Goal: Information Seeking & Learning: Compare options

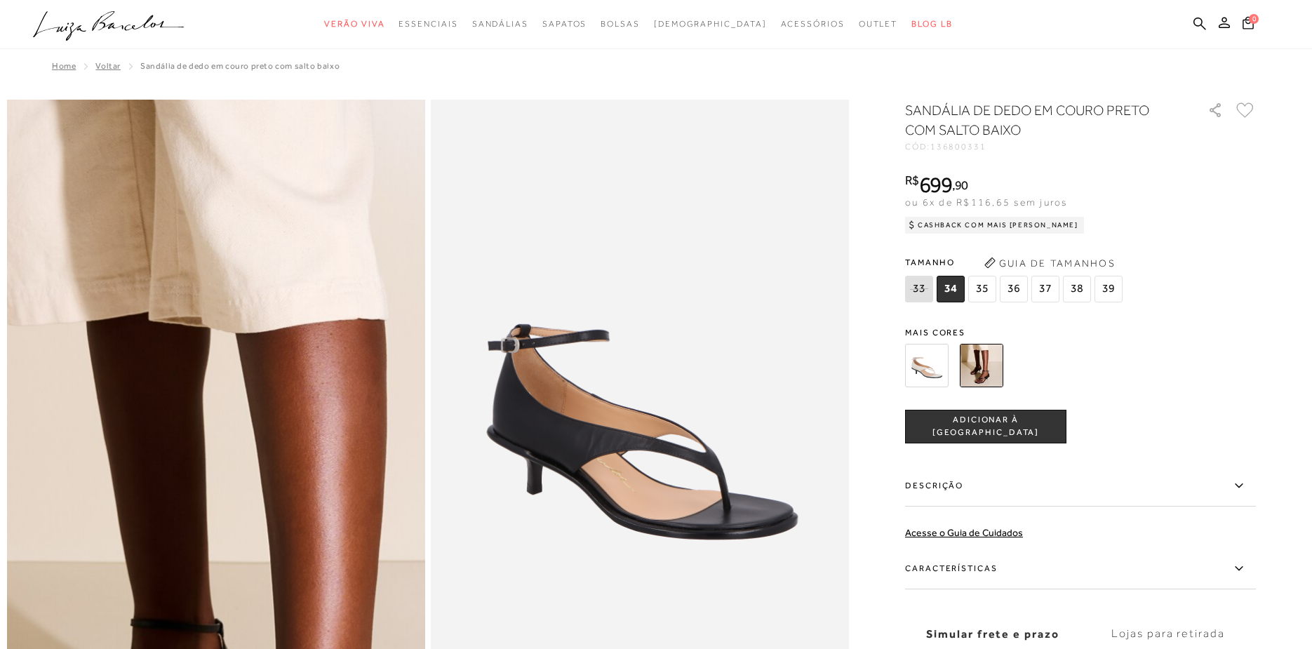
scroll to position [56, 0]
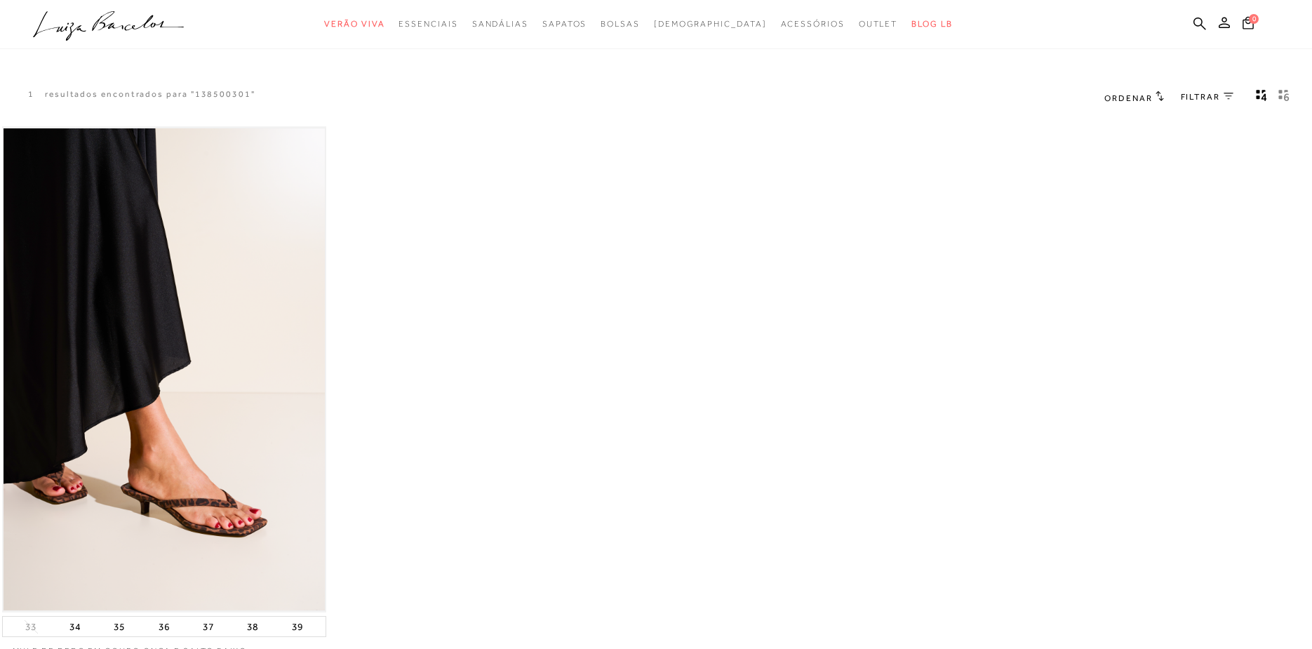
click at [145, 351] on img at bounding box center [165, 369] width 322 height 483
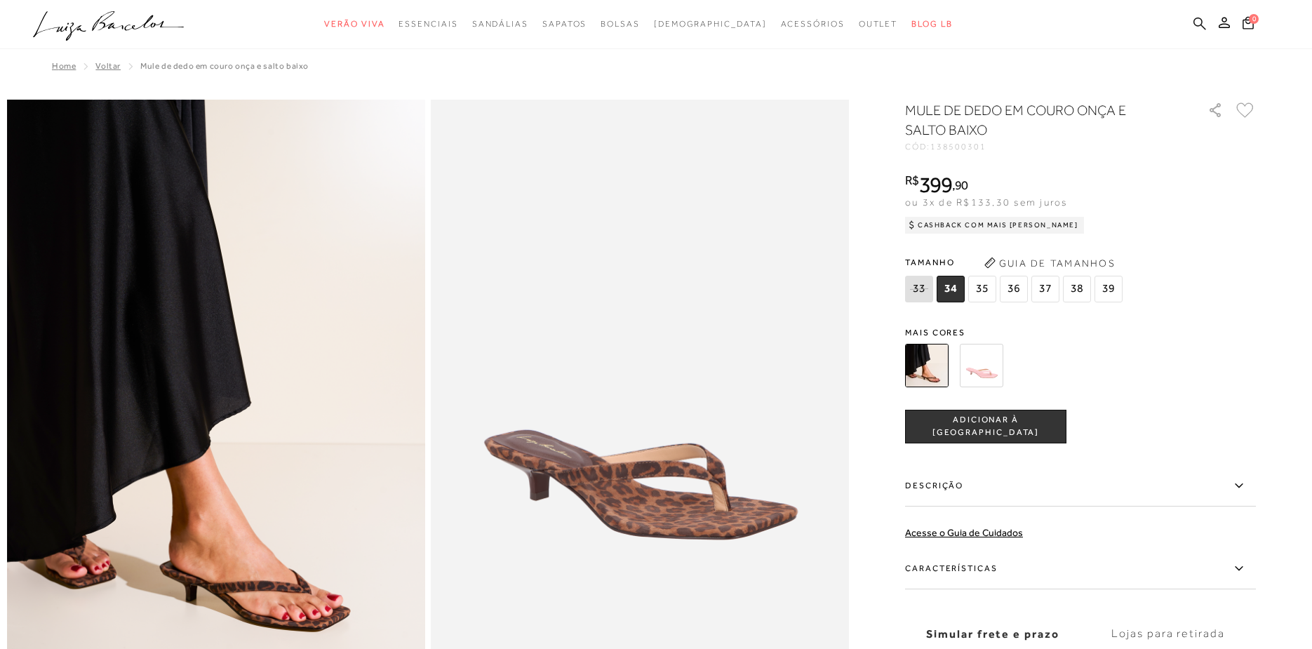
click at [1204, 27] on icon at bounding box center [1200, 23] width 13 height 13
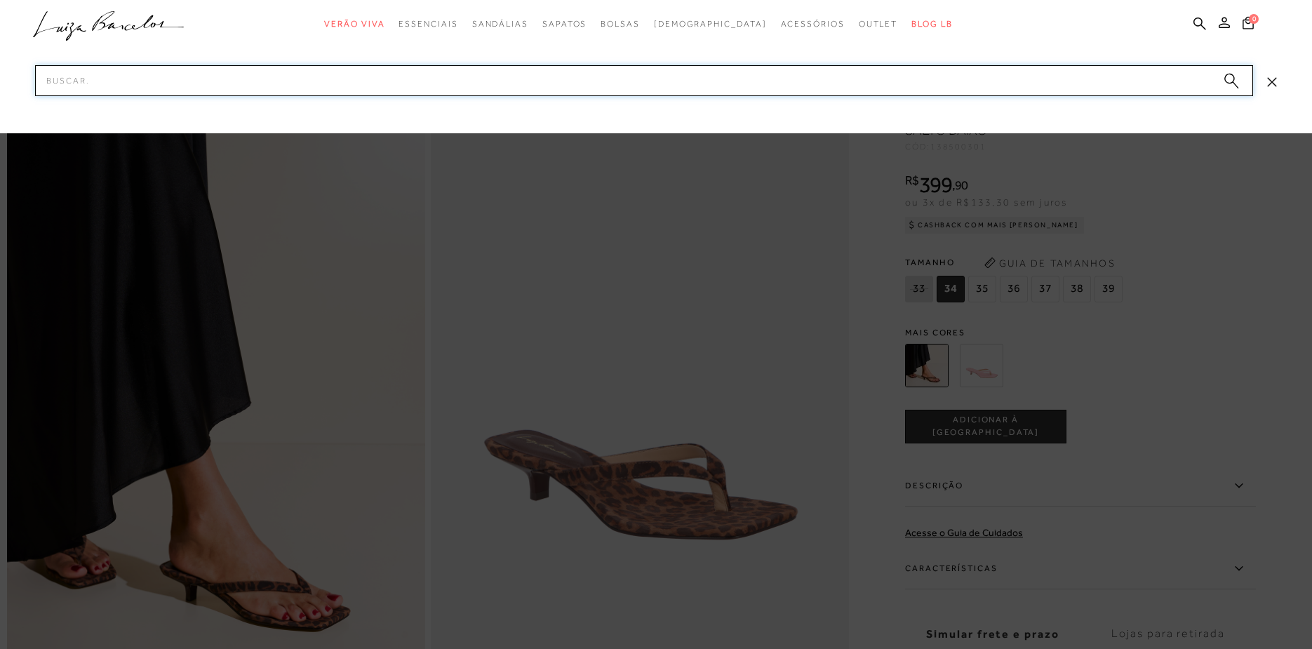
click at [777, 69] on input "Pesquisar" at bounding box center [644, 80] width 1218 height 31
paste input "142000021"
type input "142000021"
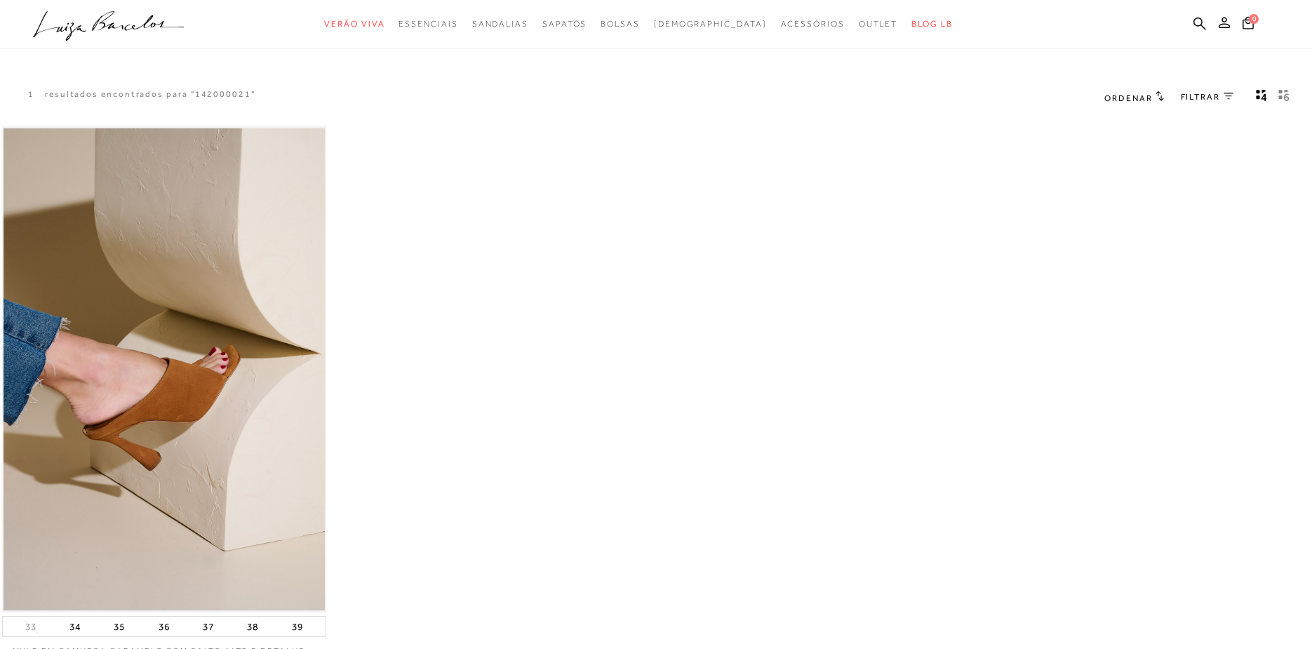
click at [173, 204] on img at bounding box center [165, 369] width 322 height 483
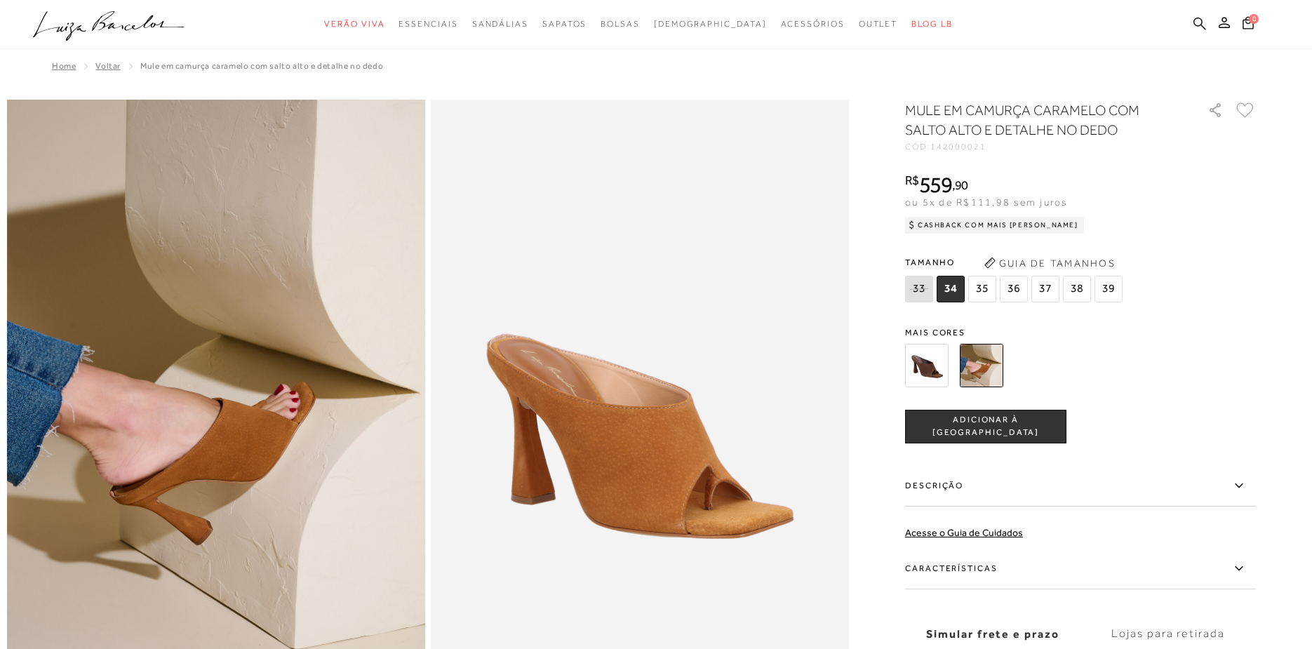
click at [1204, 26] on icon at bounding box center [1200, 23] width 13 height 13
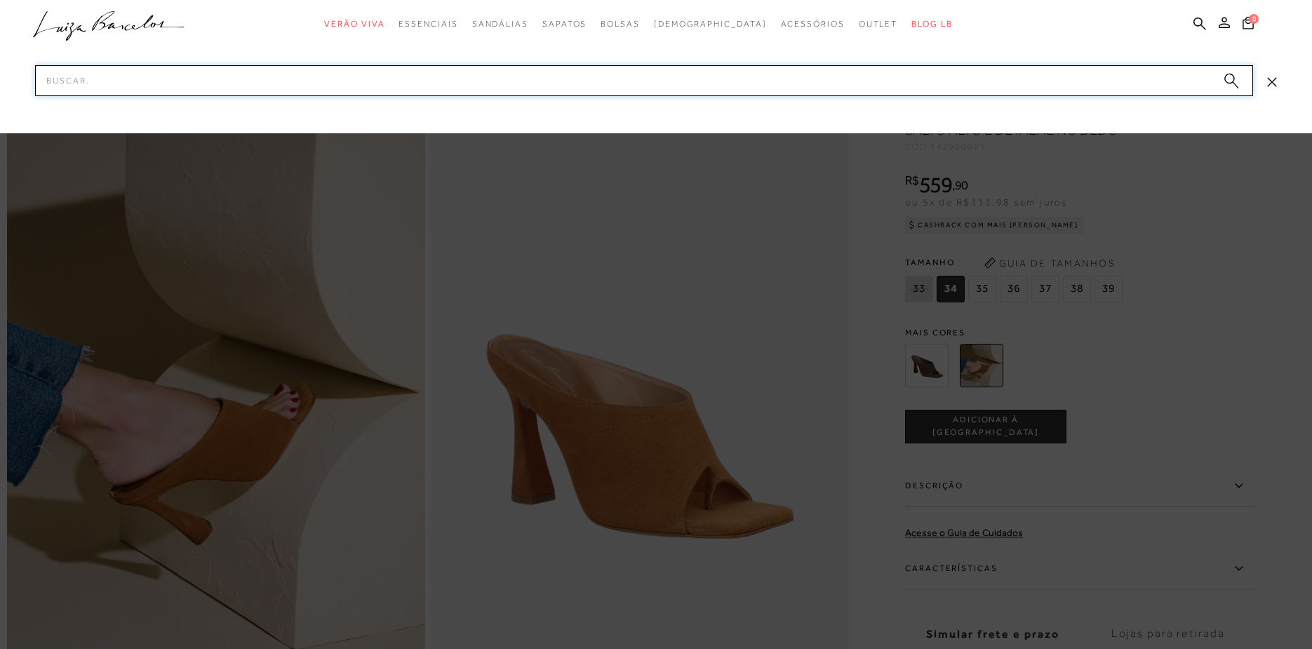
click at [1050, 74] on input "Pesquisar" at bounding box center [644, 80] width 1218 height 31
paste input "136800245"
type input "136800245"
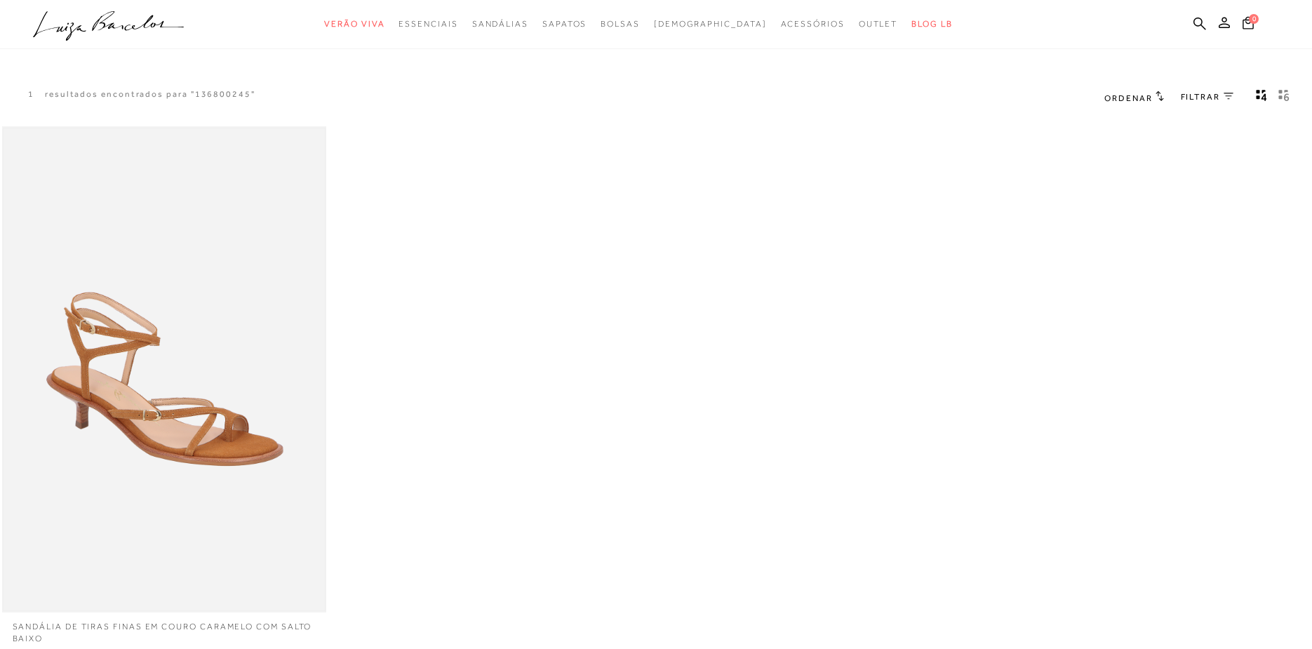
click at [213, 347] on img at bounding box center [165, 369] width 322 height 483
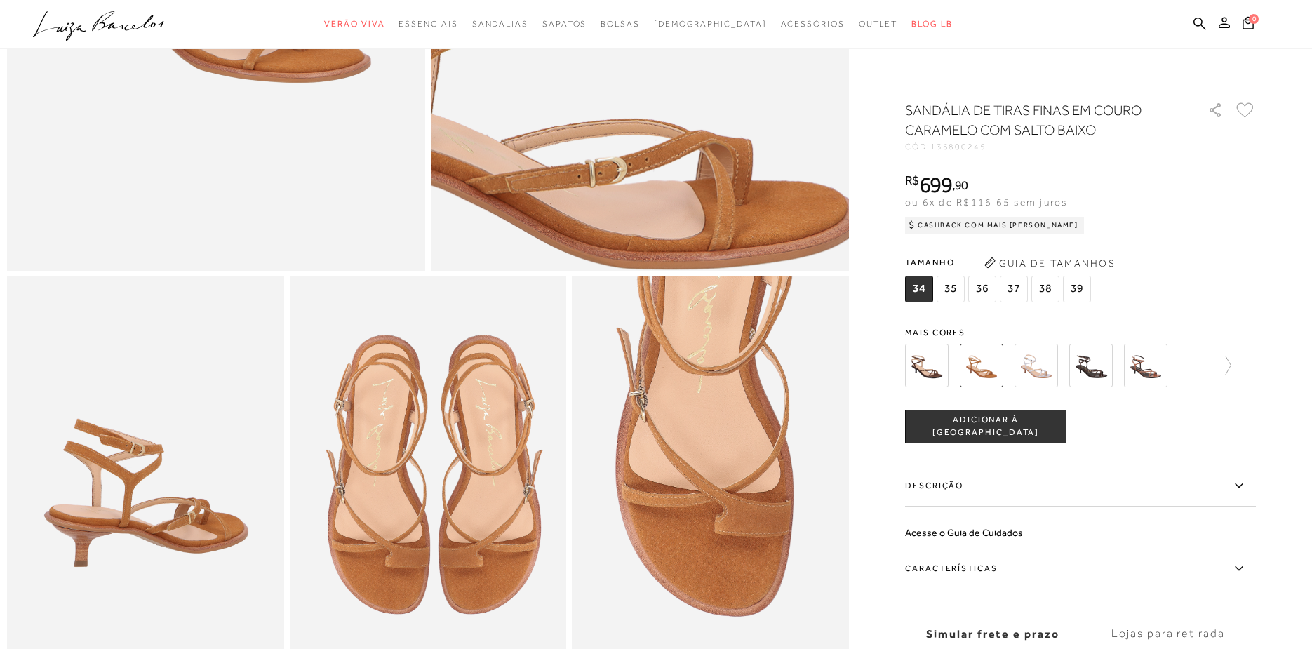
scroll to position [465, 0]
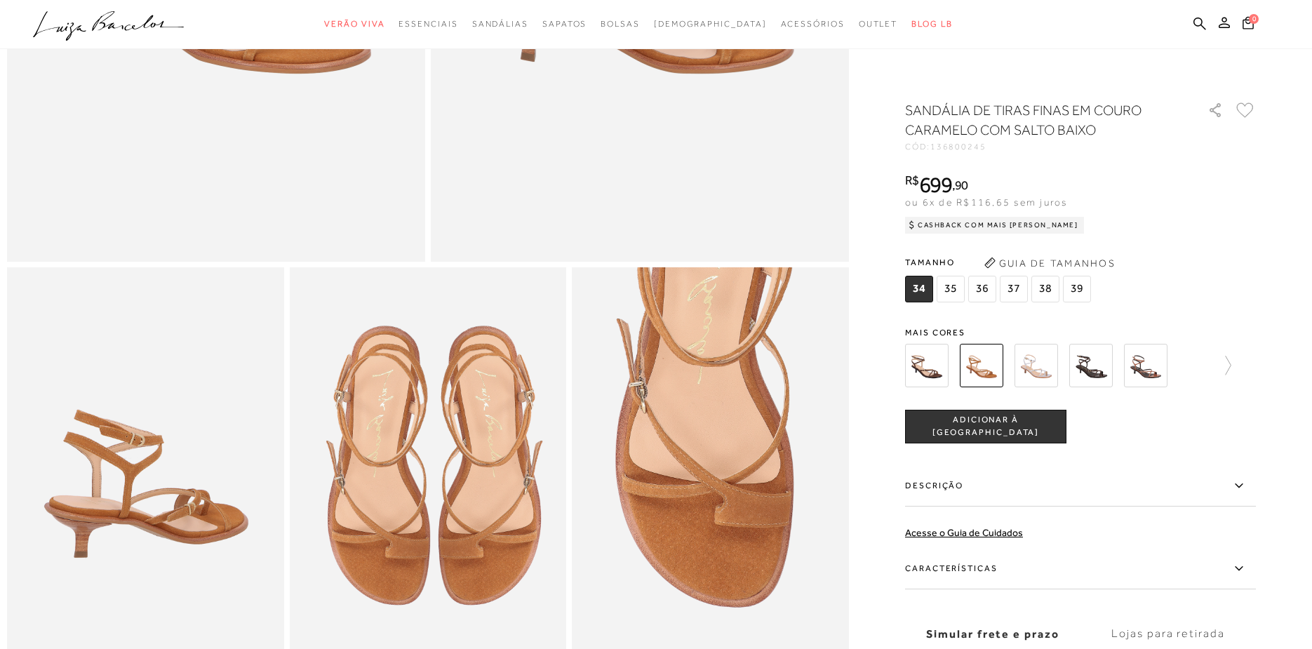
drag, startPoint x: 1202, startPoint y: 28, endPoint x: 863, endPoint y: 40, distance: 339.9
click at [1201, 28] on icon at bounding box center [1200, 23] width 13 height 13
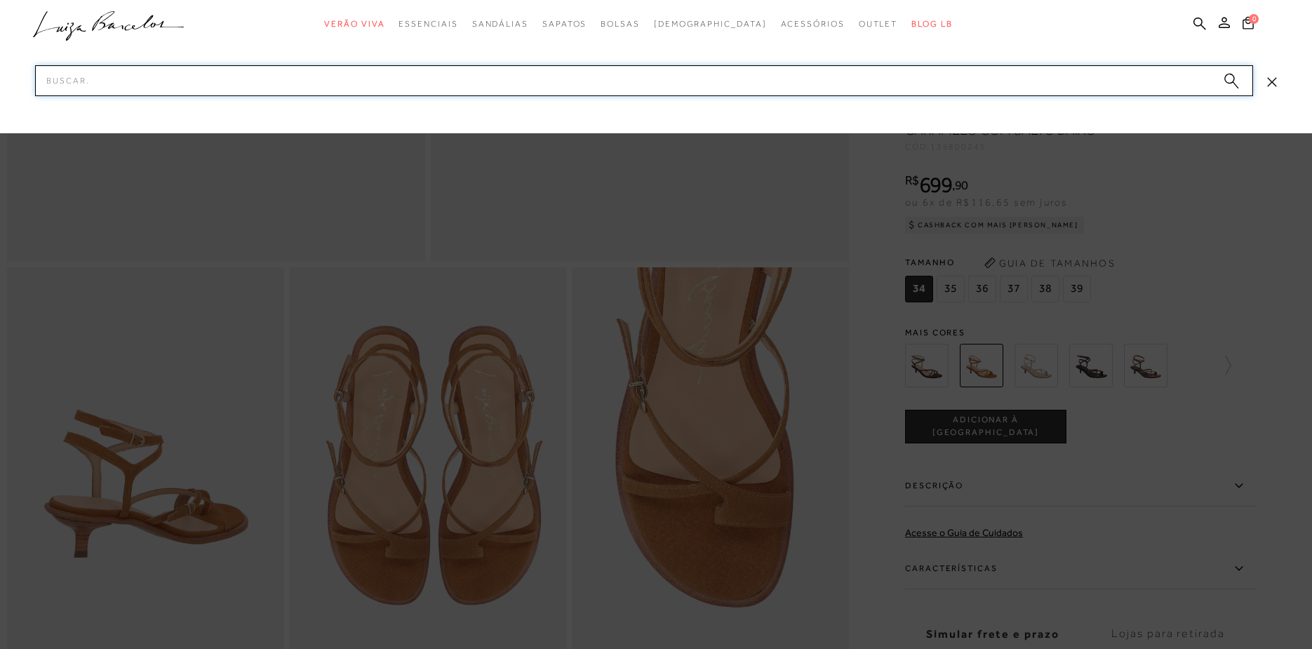
click at [895, 82] on input "Pesquisar" at bounding box center [644, 80] width 1218 height 31
paste input "123700793"
type input "123700793"
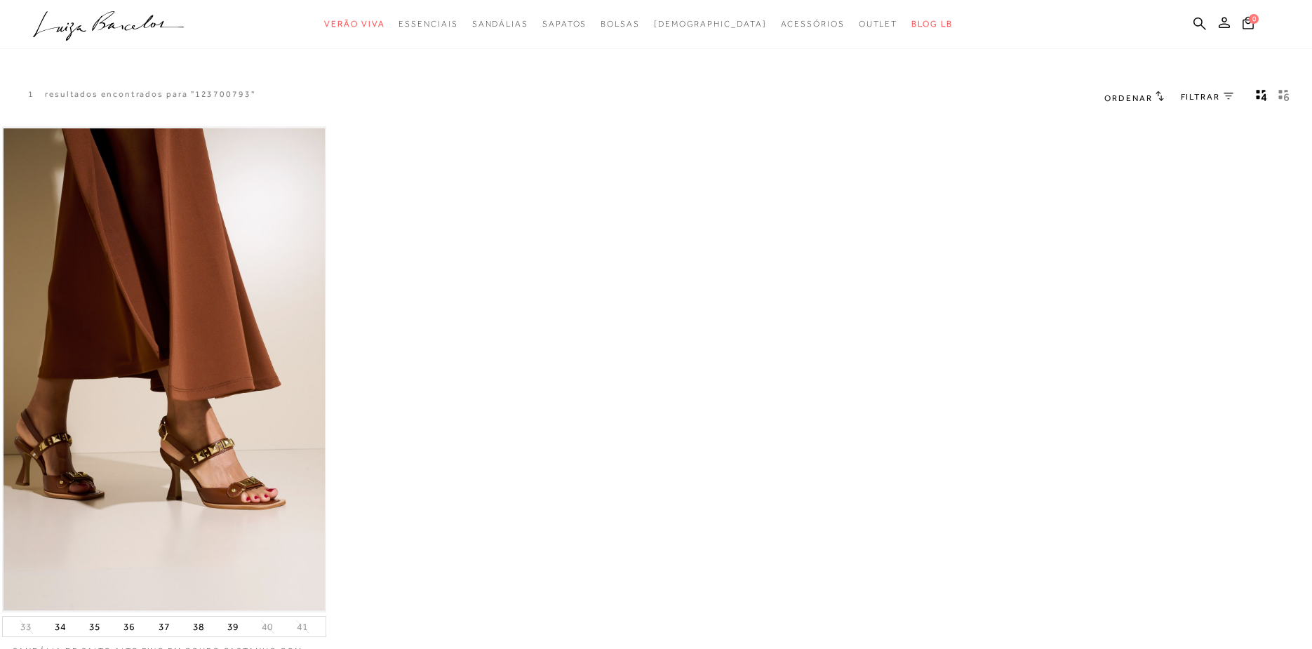
click at [173, 413] on img at bounding box center [165, 369] width 322 height 483
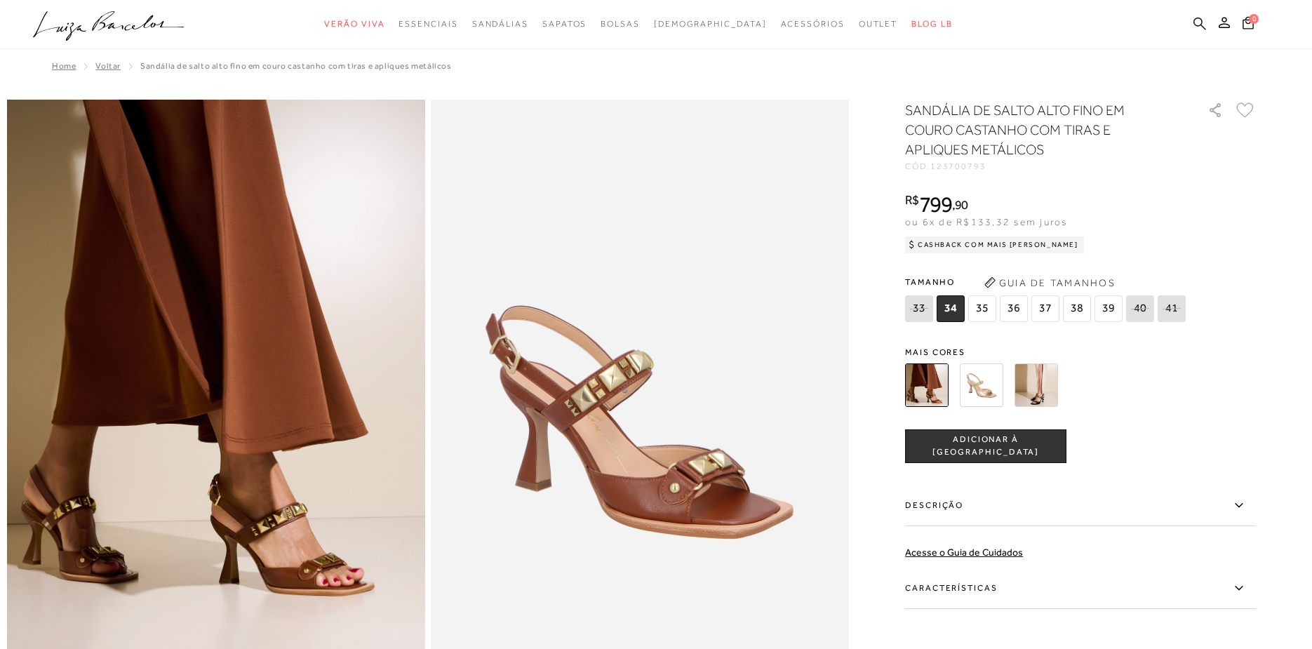
click at [1205, 24] on icon at bounding box center [1200, 23] width 13 height 13
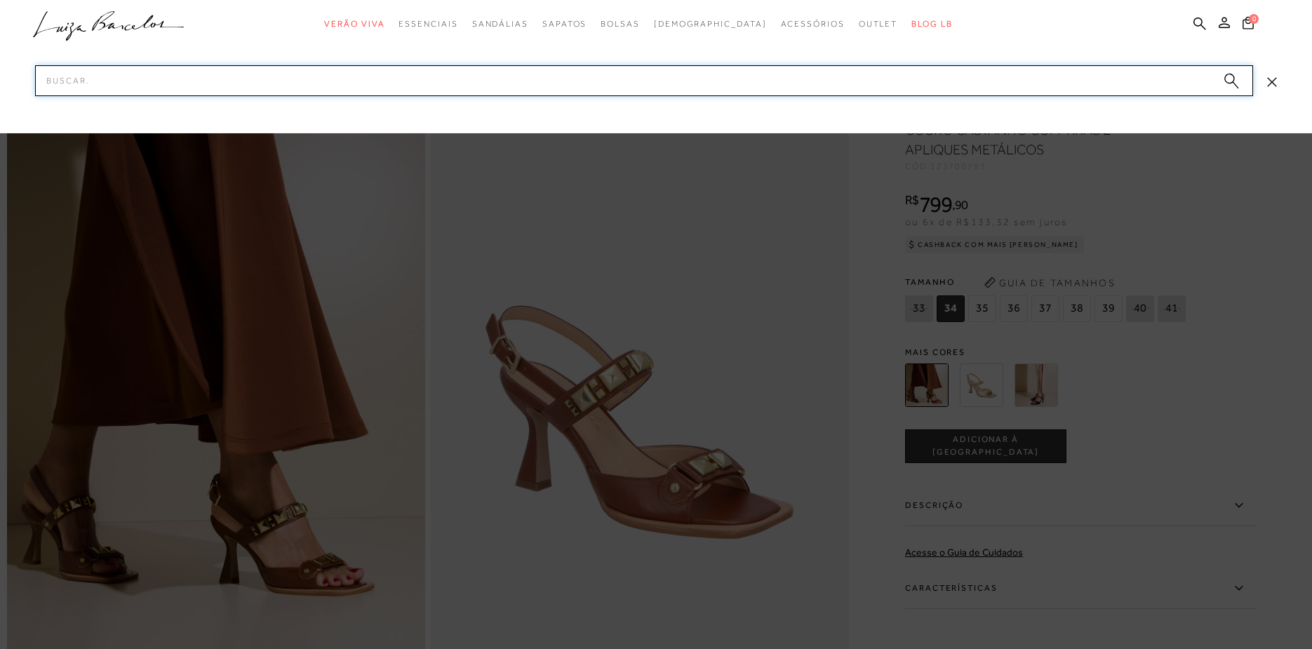
click at [1070, 76] on input "Pesquisar" at bounding box center [644, 80] width 1218 height 31
paste input "604500293"
type input "604500293"
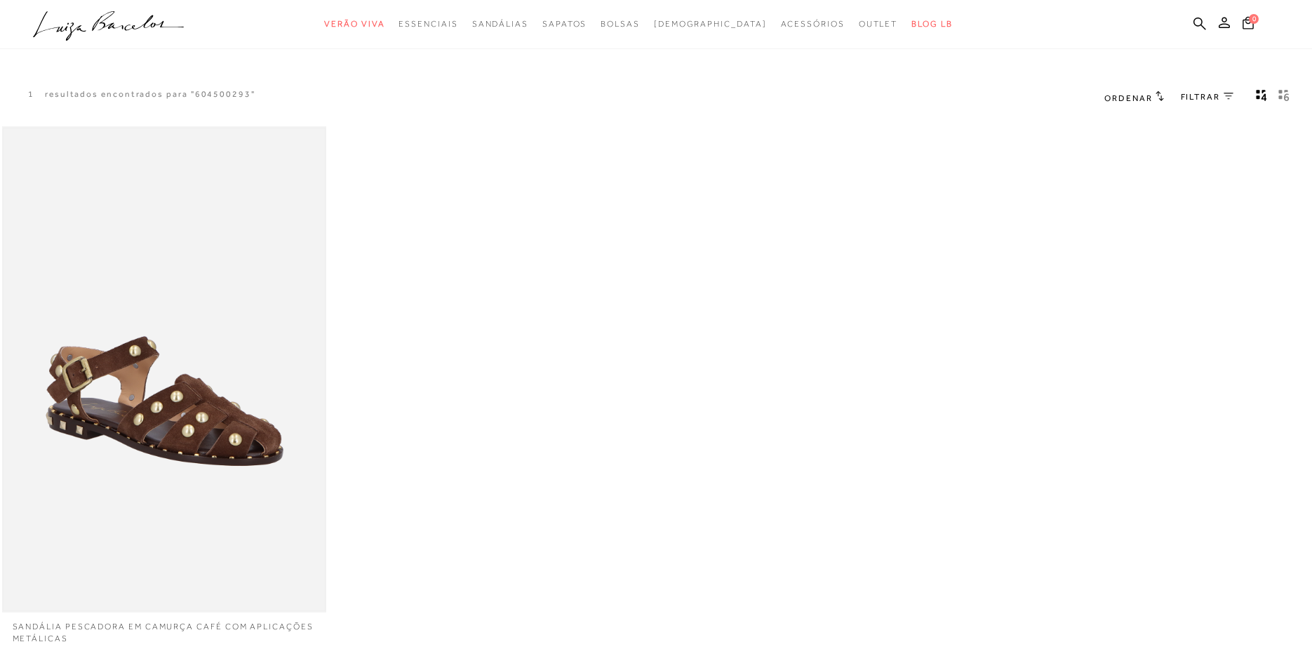
click at [137, 311] on img at bounding box center [165, 369] width 322 height 483
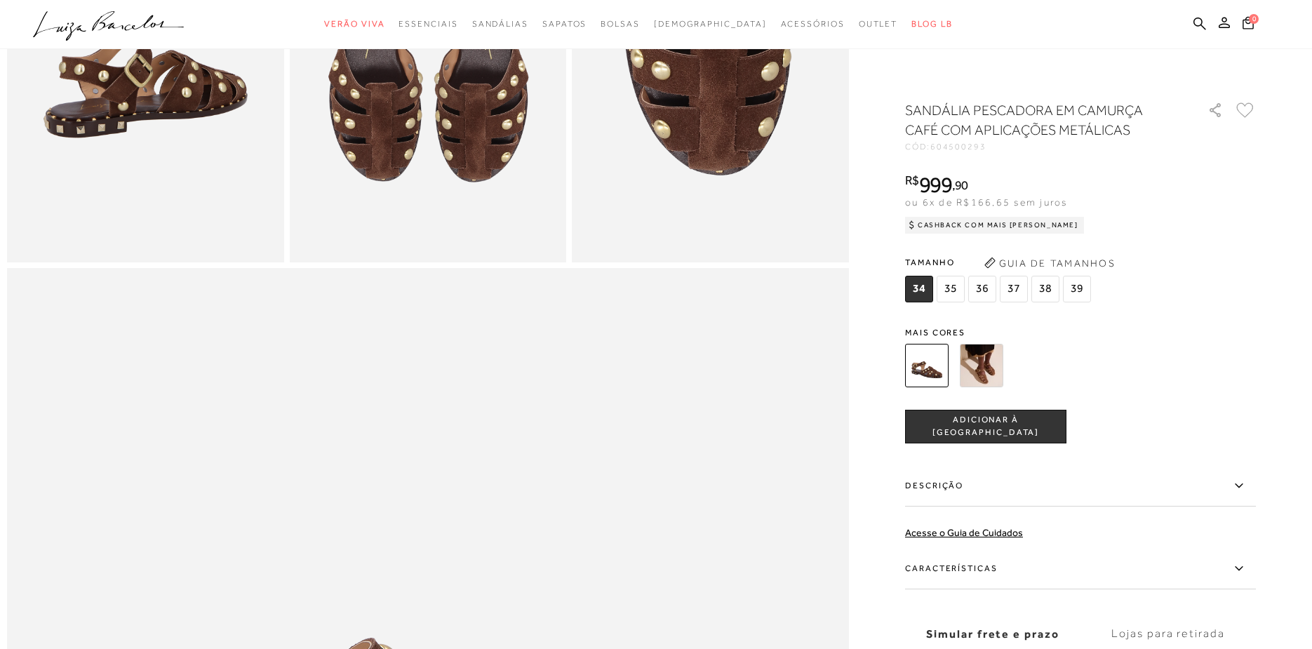
scroll to position [886, 0]
click at [1204, 20] on icon at bounding box center [1200, 23] width 13 height 13
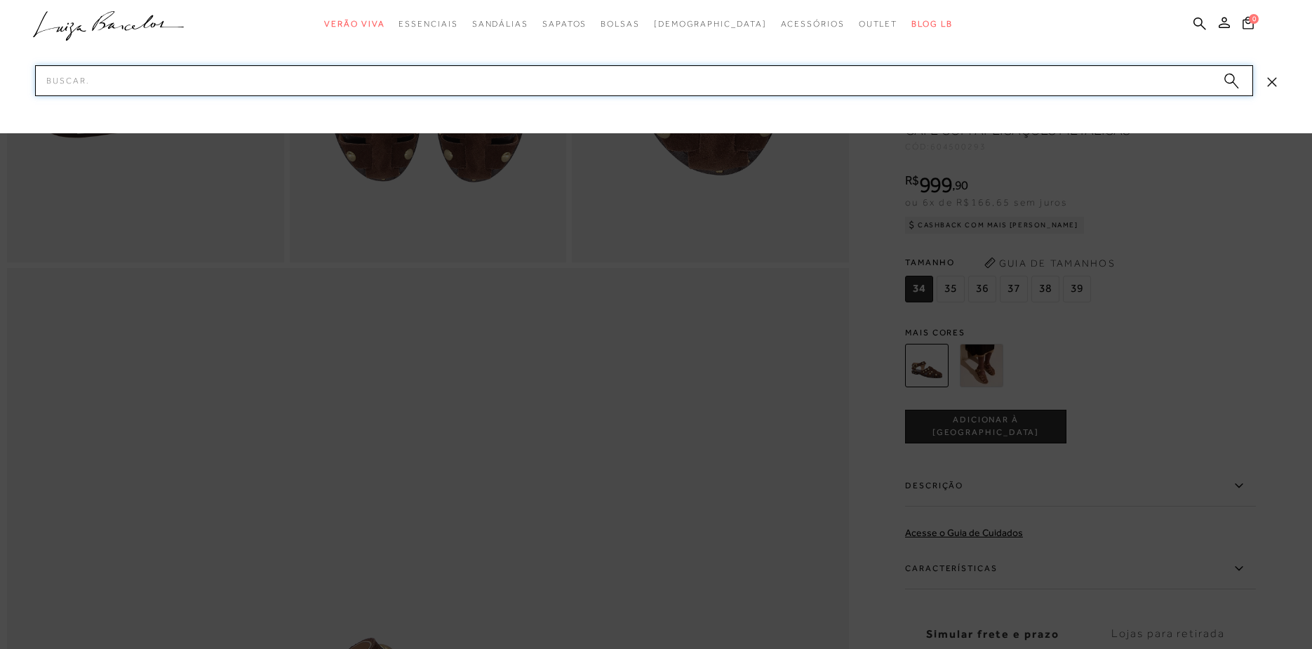
click at [923, 88] on input "Pesquisar" at bounding box center [644, 80] width 1218 height 31
paste input "131500604"
type input "131500604"
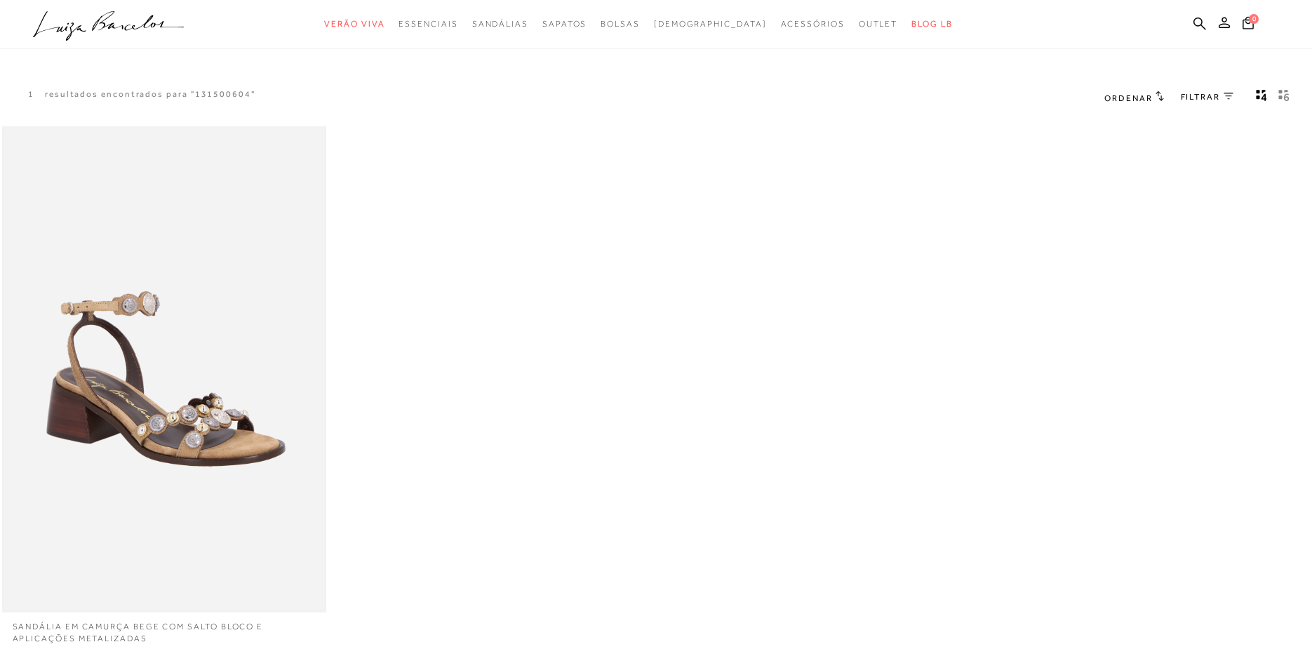
click at [223, 314] on img at bounding box center [165, 369] width 322 height 483
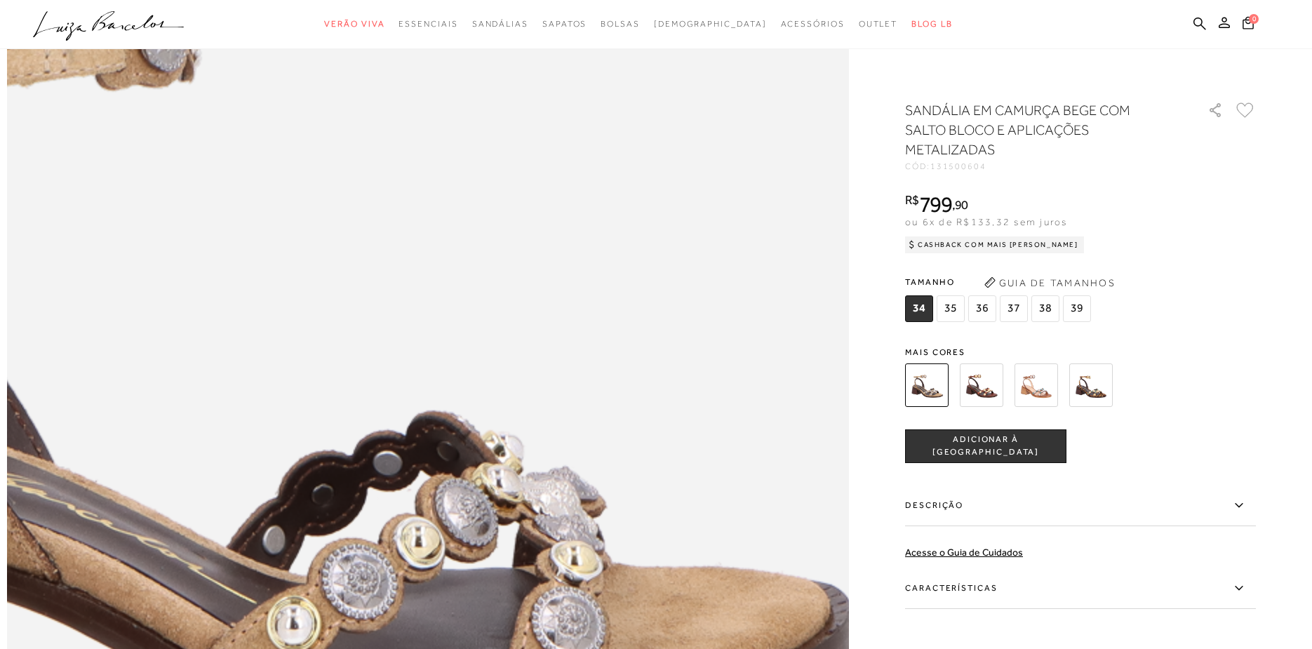
scroll to position [1441, 0]
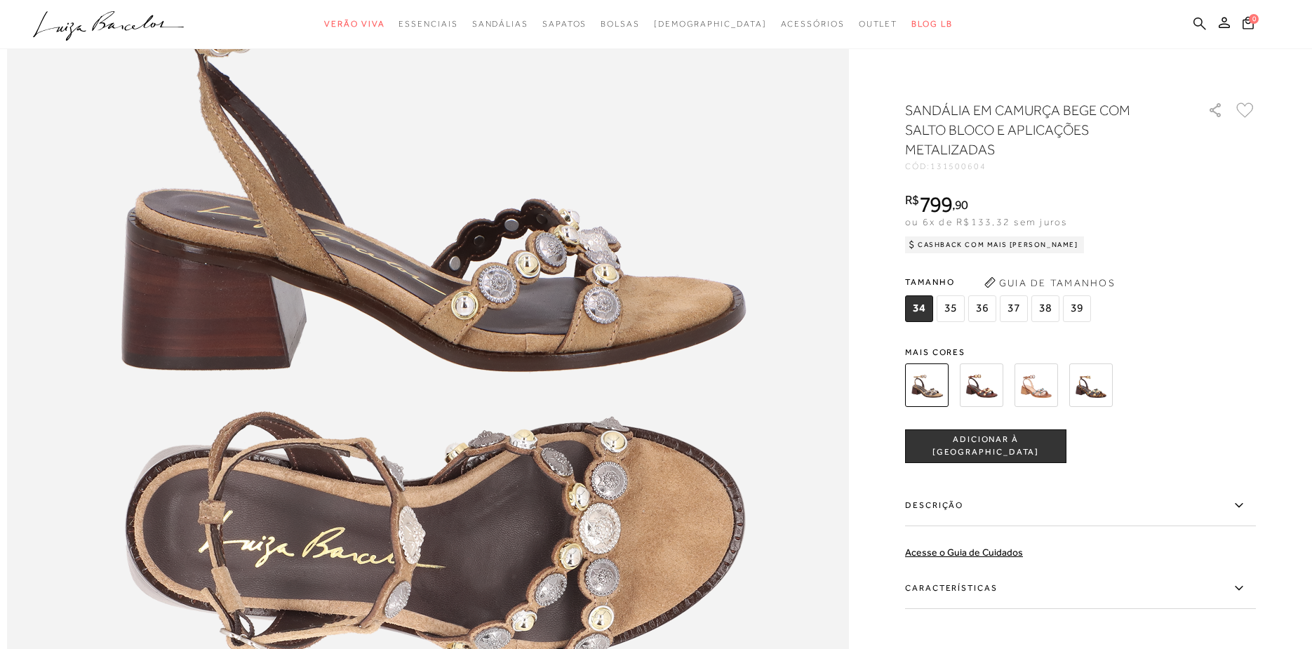
click at [1202, 27] on icon at bounding box center [1200, 23] width 13 height 13
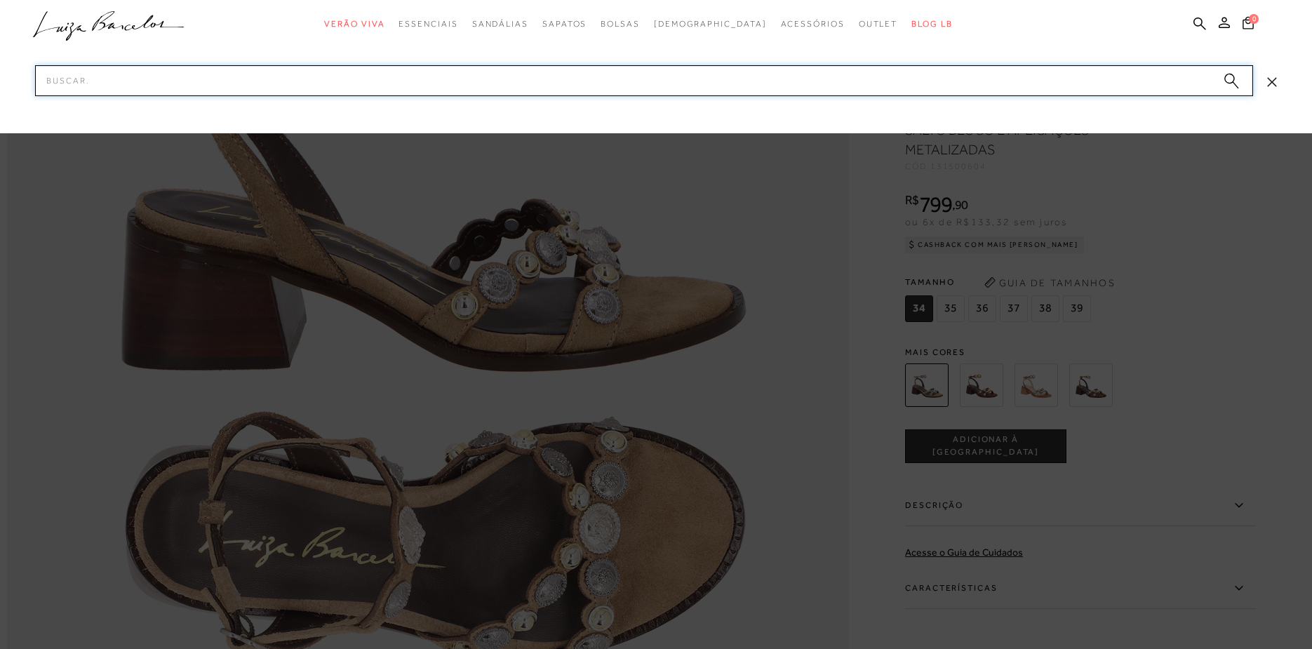
click at [912, 93] on input "Pesquisar" at bounding box center [644, 80] width 1218 height 31
paste input "134700372"
type input "134700372"
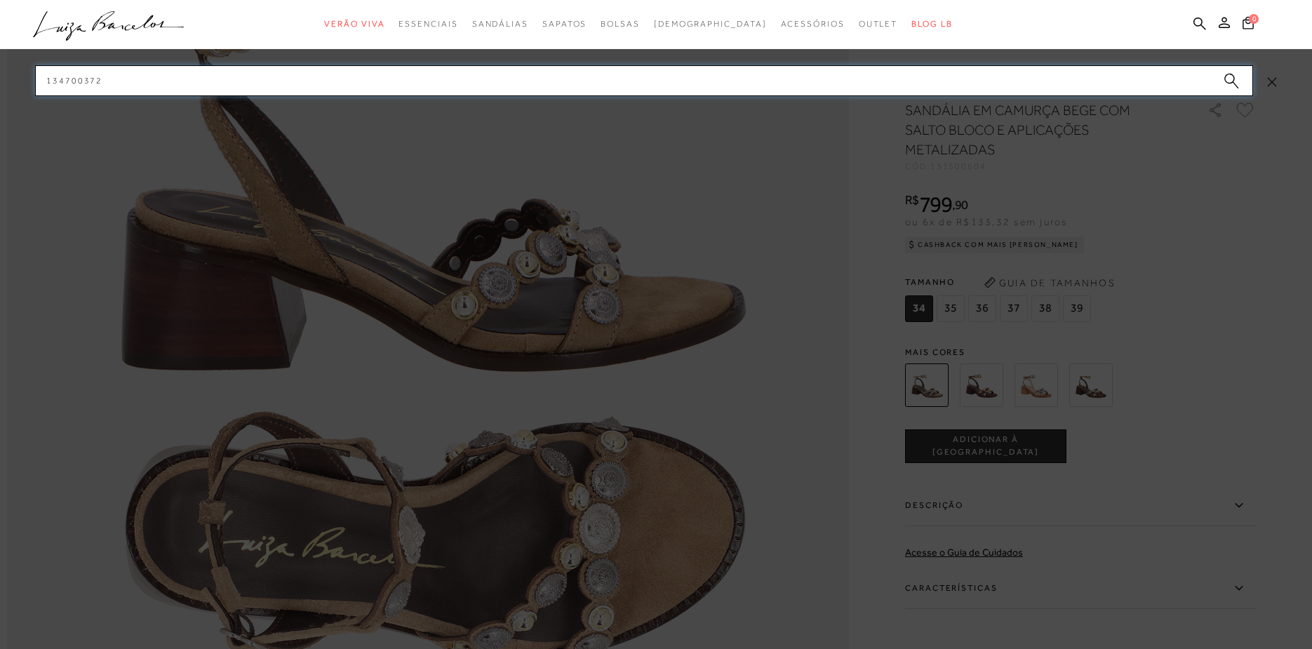
click at [491, 91] on input "134700372" at bounding box center [644, 80] width 1218 height 31
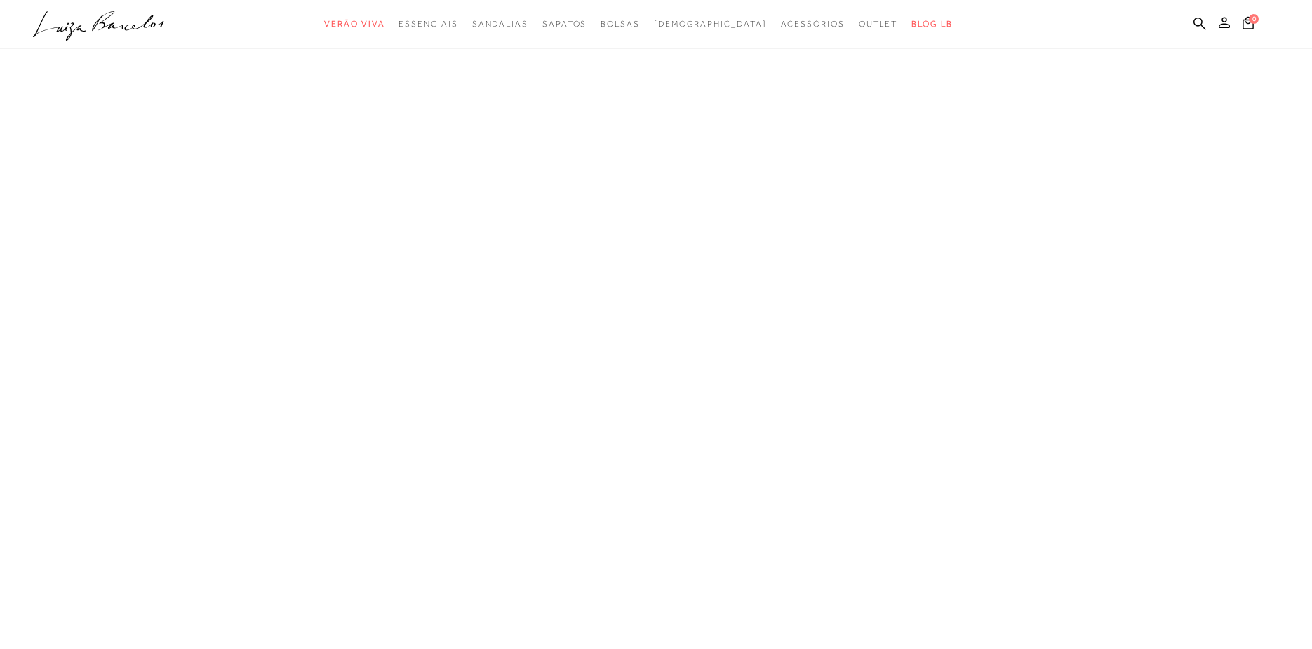
scroll to position [35, 0]
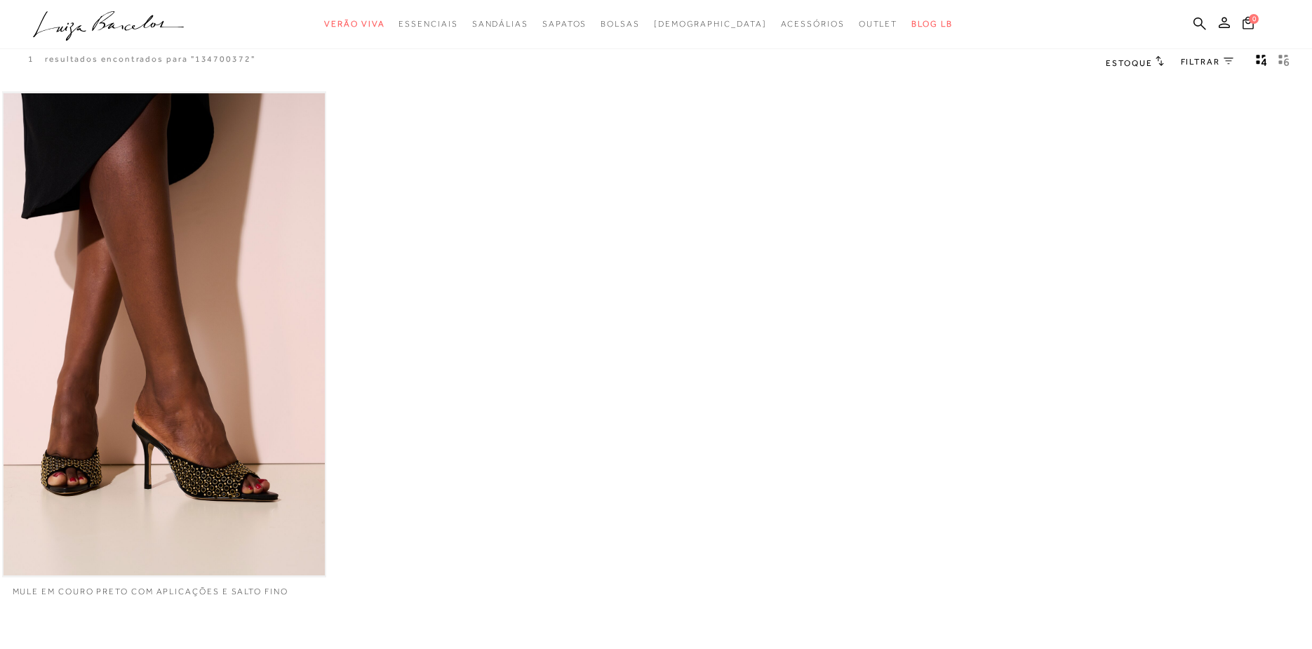
click at [173, 325] on img at bounding box center [165, 334] width 322 height 483
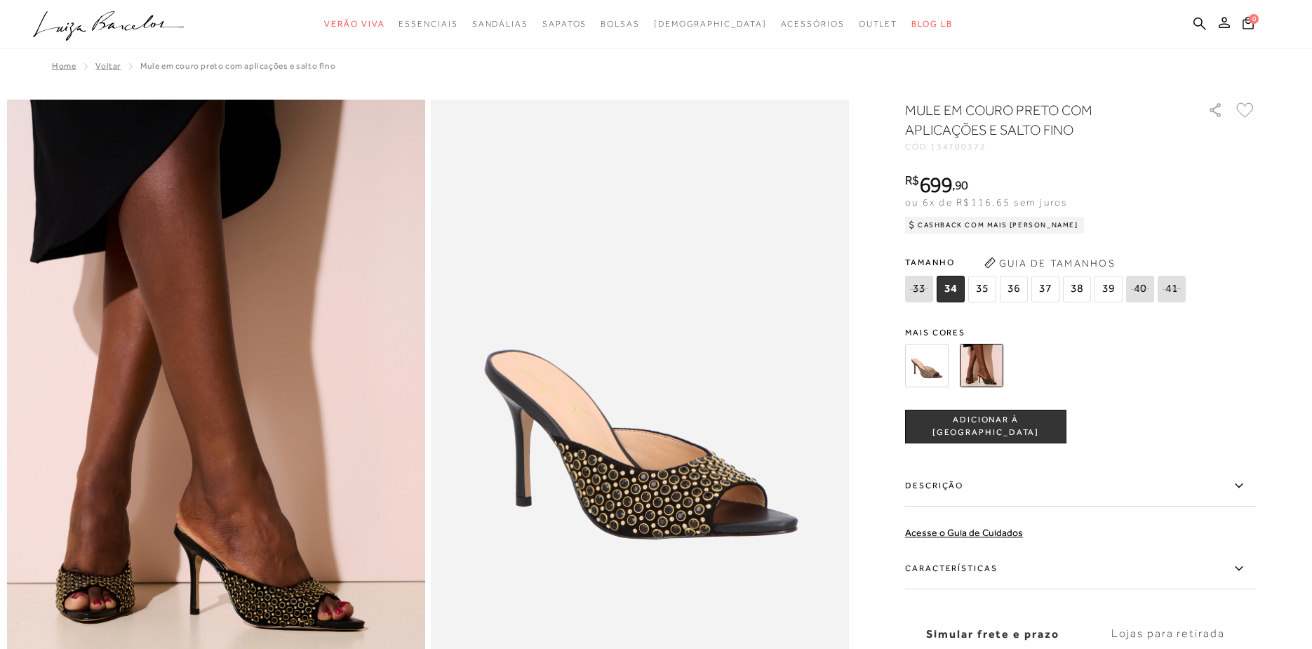
click at [1206, 22] on ul ".a{fill-rule:evenodd;} Verão Viva Em alta Favoritos das Influenciadoras Apostas…" at bounding box center [645, 24] width 1225 height 26
click at [1197, 27] on icon at bounding box center [1200, 23] width 13 height 13
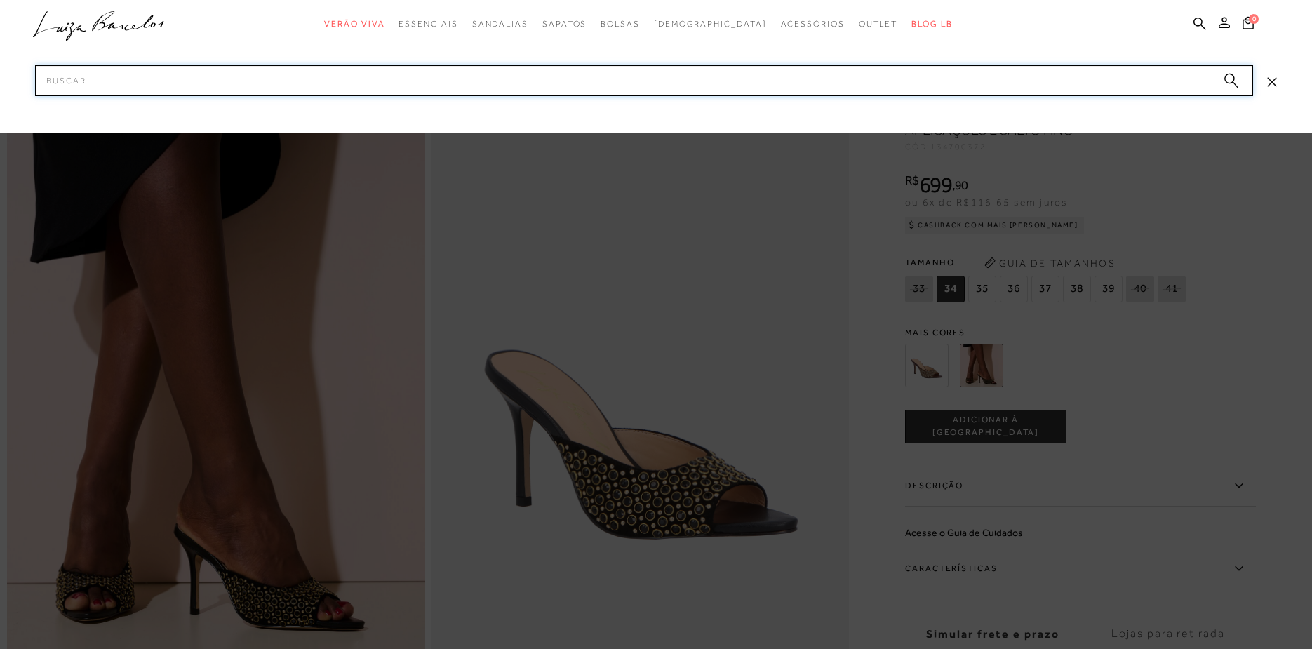
click at [1037, 81] on input "Pesquisar" at bounding box center [644, 80] width 1218 height 31
paste input "123502311"
type input "123502311"
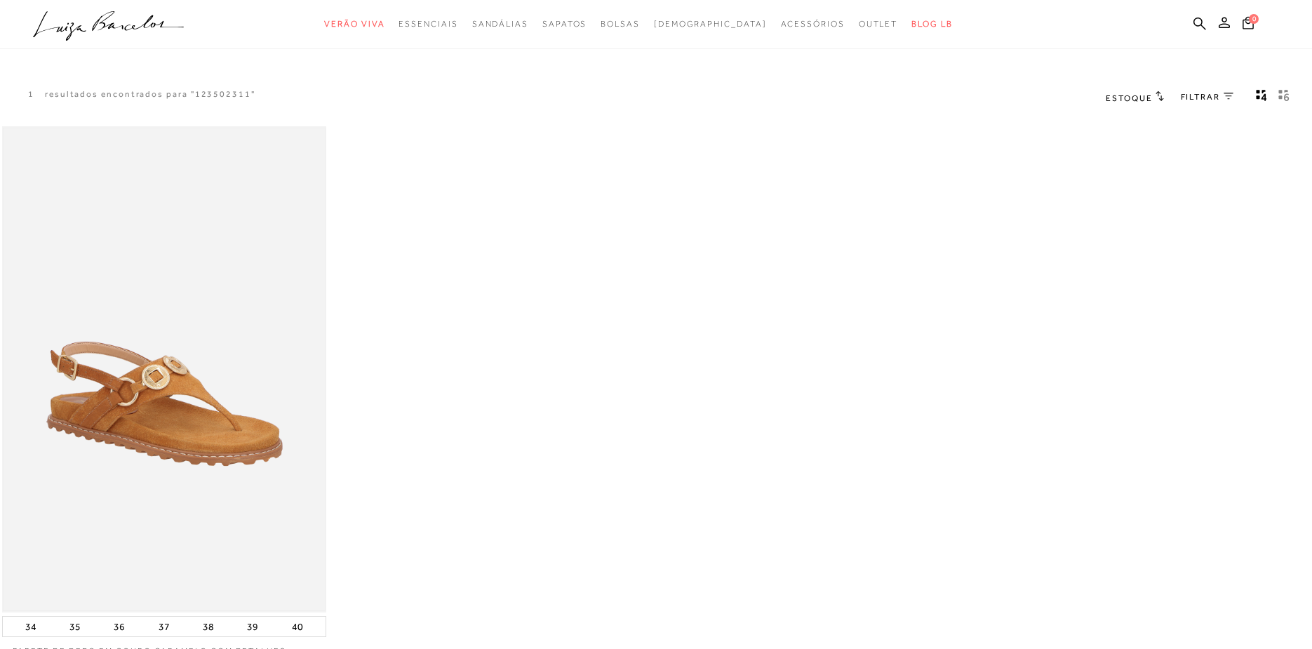
click at [84, 367] on img at bounding box center [165, 369] width 322 height 483
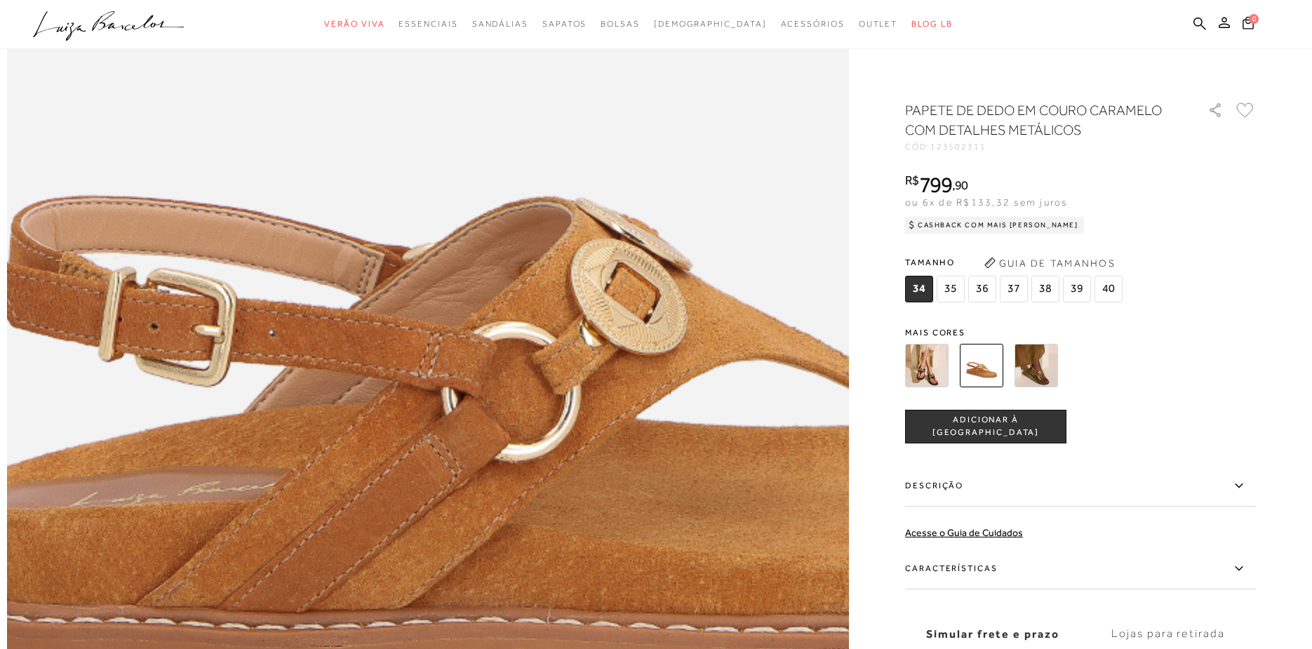
scroll to position [1505, 0]
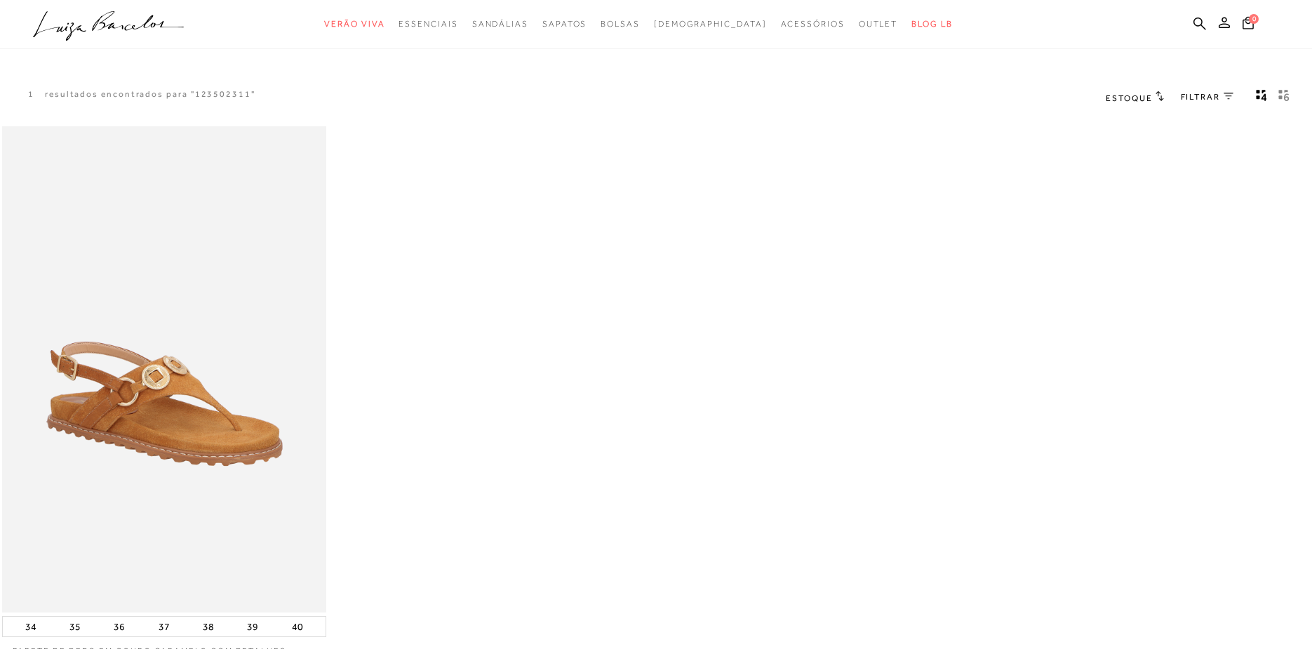
drag, startPoint x: 1201, startPoint y: 27, endPoint x: 1034, endPoint y: 49, distance: 168.5
click at [1200, 27] on icon at bounding box center [1200, 23] width 13 height 13
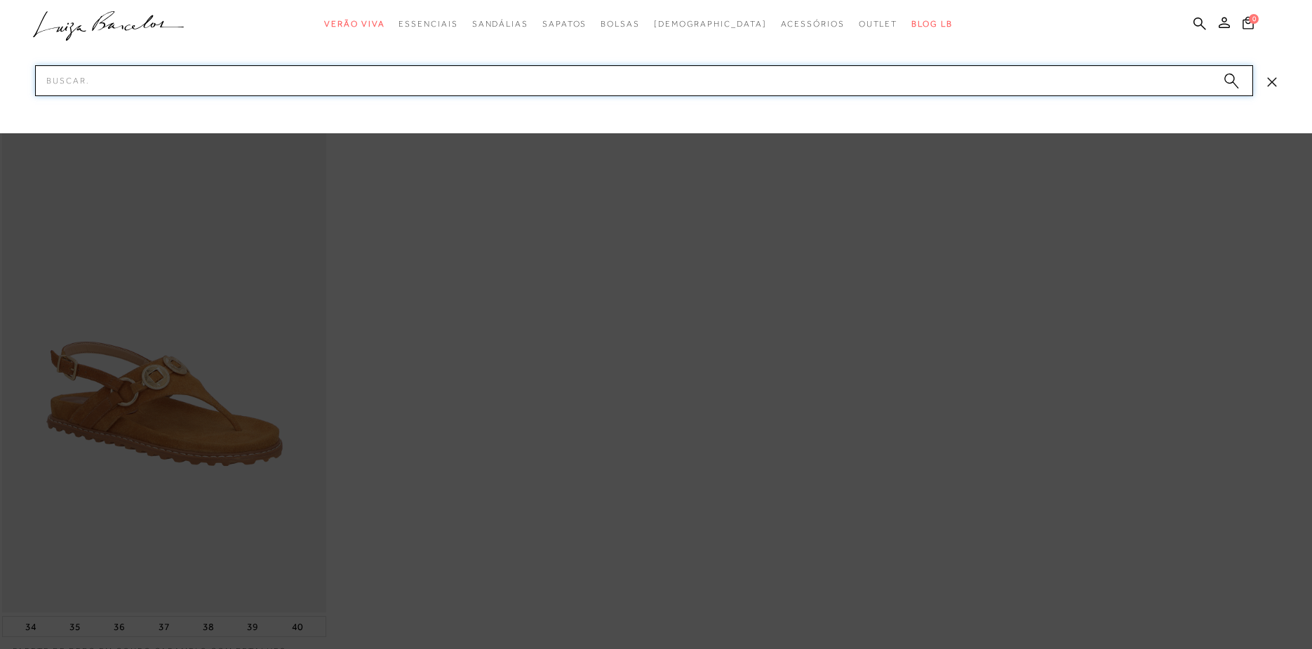
click at [977, 91] on input "Pesquisar" at bounding box center [644, 80] width 1218 height 31
paste input "142000021"
type input "142000021"
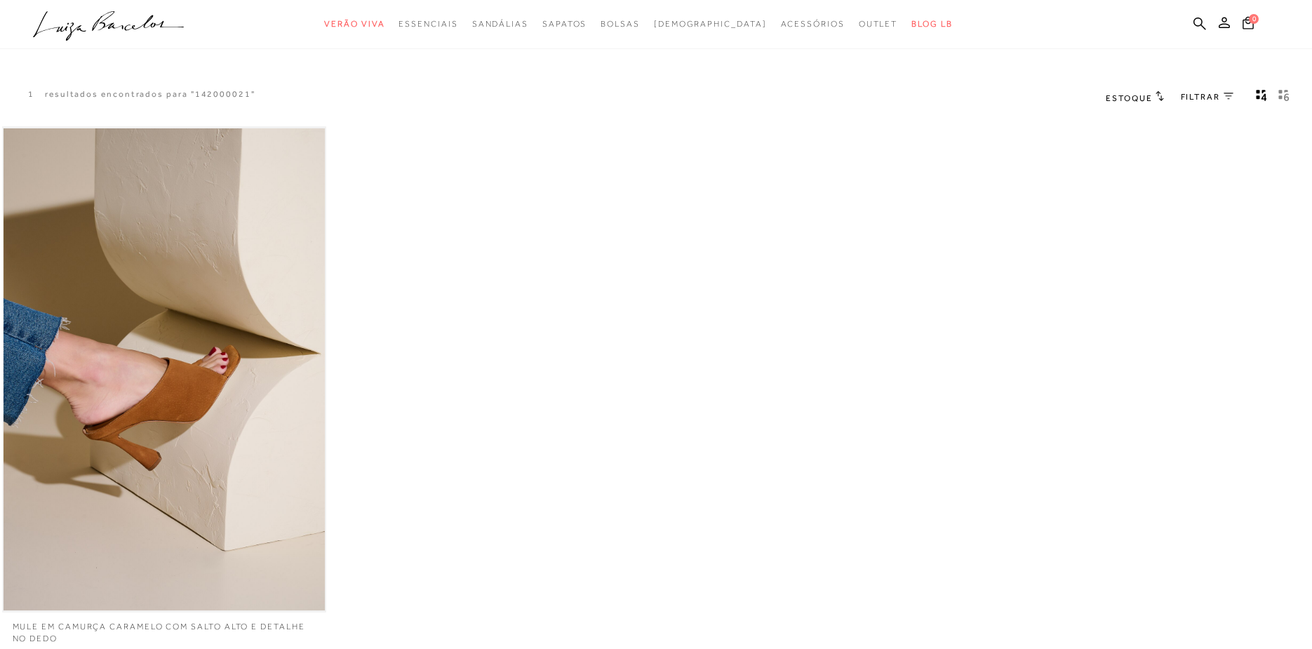
click at [139, 390] on img at bounding box center [165, 369] width 322 height 483
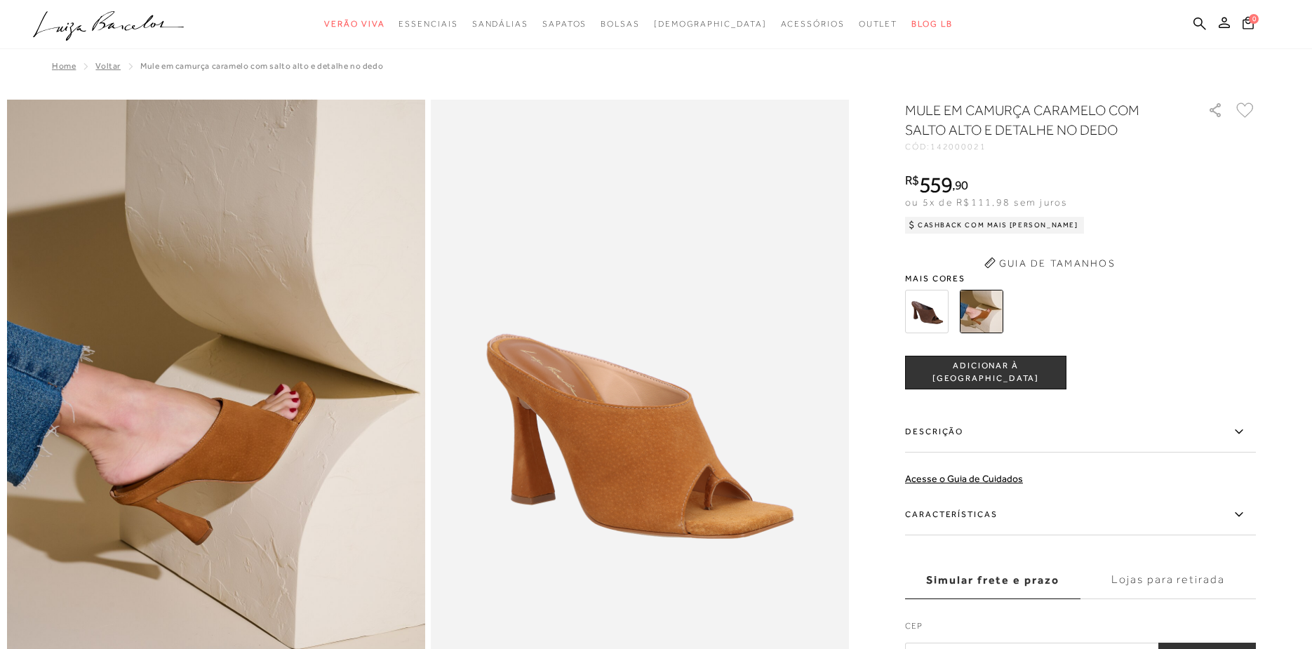
click at [995, 116] on h1 "MULE EM CAMURÇA CARAMELO COM SALTO ALTO E DETALHE NO DEDO" at bounding box center [1036, 119] width 263 height 39
click at [1006, 108] on h1 "MULE EM CAMURÇA CARAMELO COM SALTO ALTO E DETALHE NO DEDO" at bounding box center [1036, 119] width 263 height 39
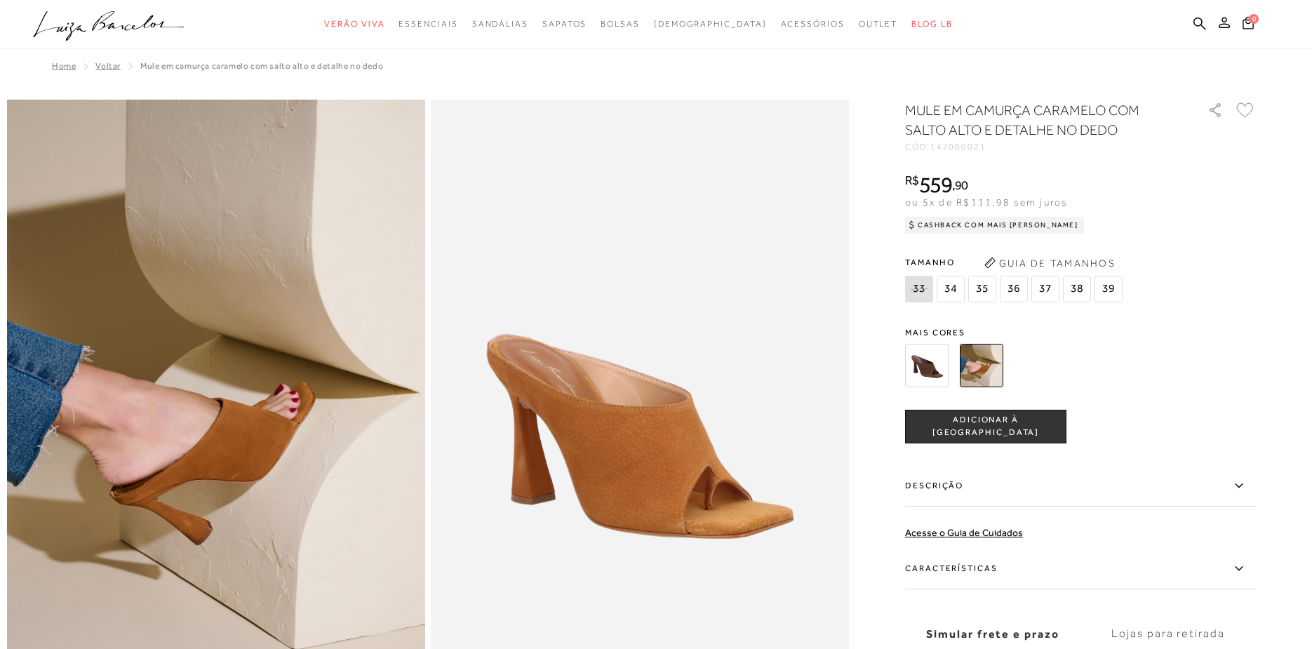
drag, startPoint x: 1028, startPoint y: 111, endPoint x: 963, endPoint y: 111, distance: 65.3
click at [963, 111] on h1 "MULE EM CAMURÇA CARAMELO COM SALTO ALTO E DETALHE NO DEDO" at bounding box center [1036, 119] width 263 height 39
click at [917, 109] on h1 "MULE EM CAMURÇA CARAMELO COM SALTO ALTO E DETALHE NO DEDO" at bounding box center [1036, 119] width 263 height 39
drag, startPoint x: 907, startPoint y: 109, endPoint x: 1026, endPoint y: 106, distance: 119.4
click at [1026, 106] on h1 "MULE EM CAMURÇA CARAMELO COM SALTO ALTO E DETALHE NO DEDO" at bounding box center [1036, 119] width 263 height 39
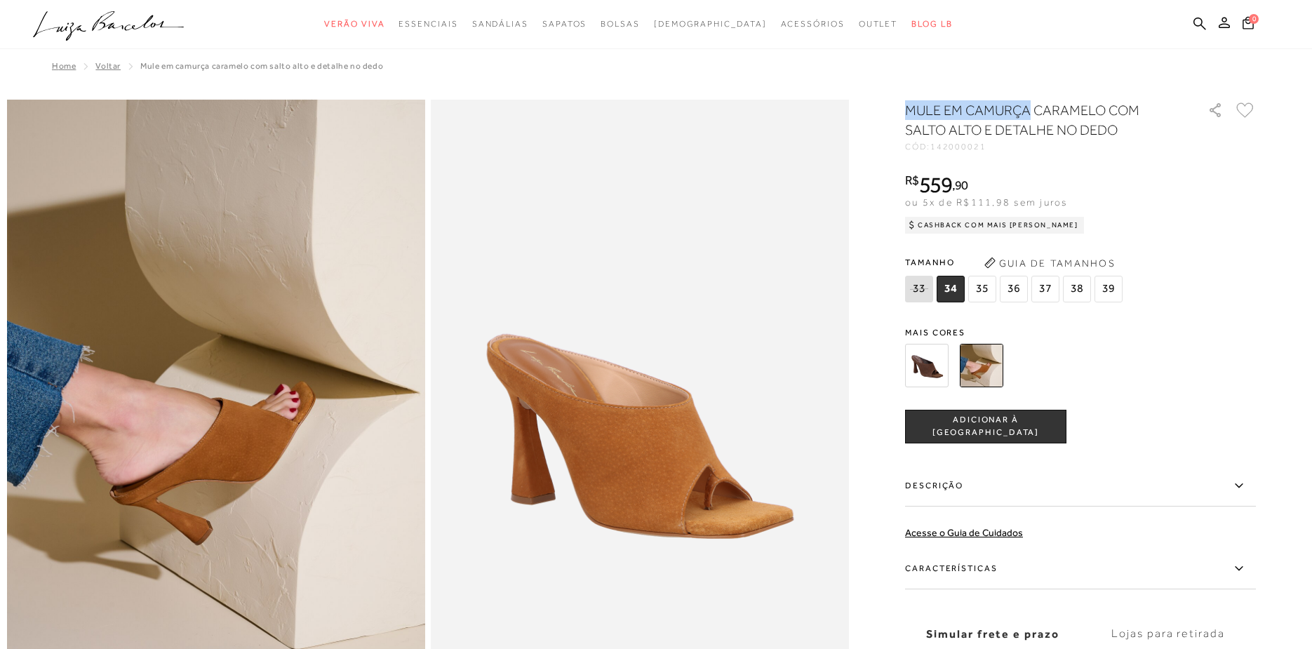
copy h1 "MULE EM CAMURÇA"
click at [1195, 24] on icon at bounding box center [1200, 23] width 13 height 13
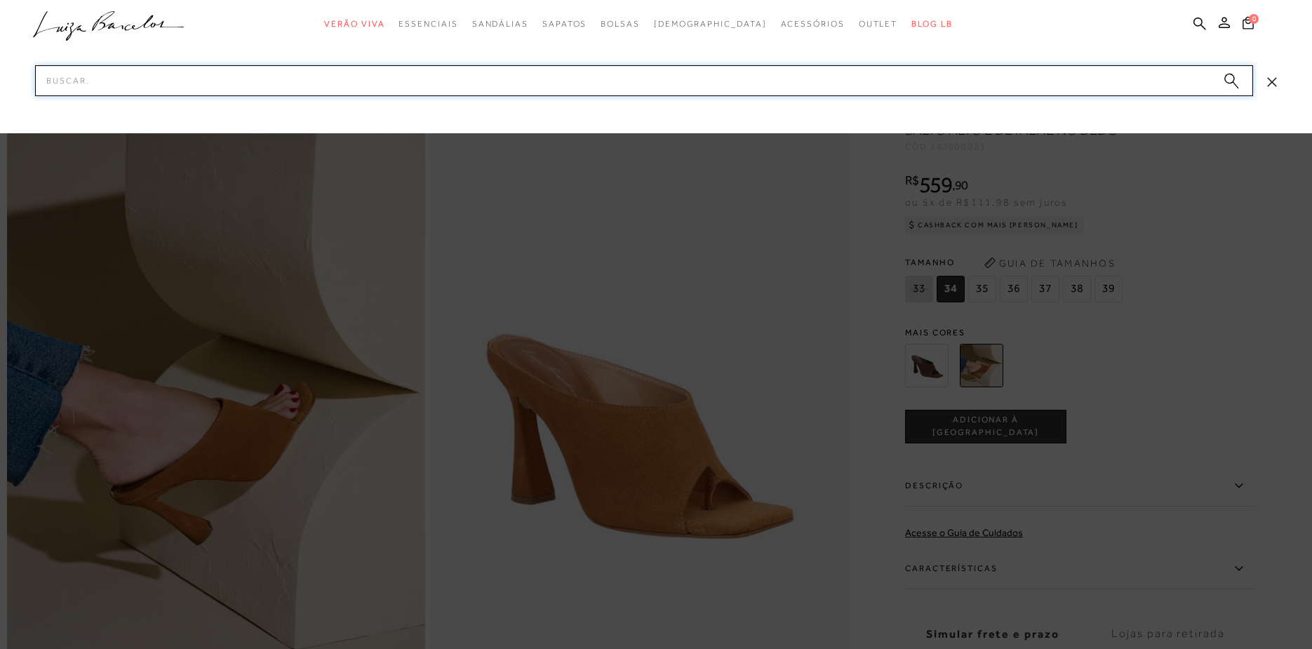
click at [1040, 73] on input "Pesquisar" at bounding box center [644, 80] width 1218 height 31
paste input "136800245"
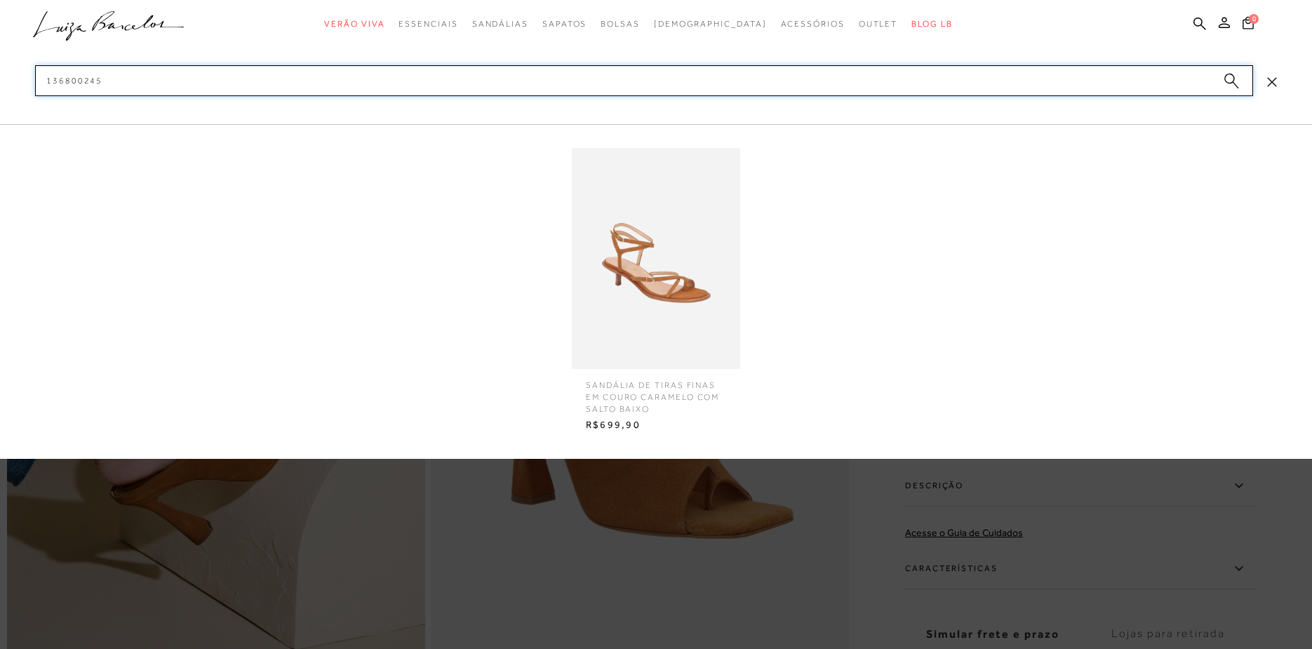
type input "136800245"
click at [686, 286] on img at bounding box center [656, 258] width 168 height 221
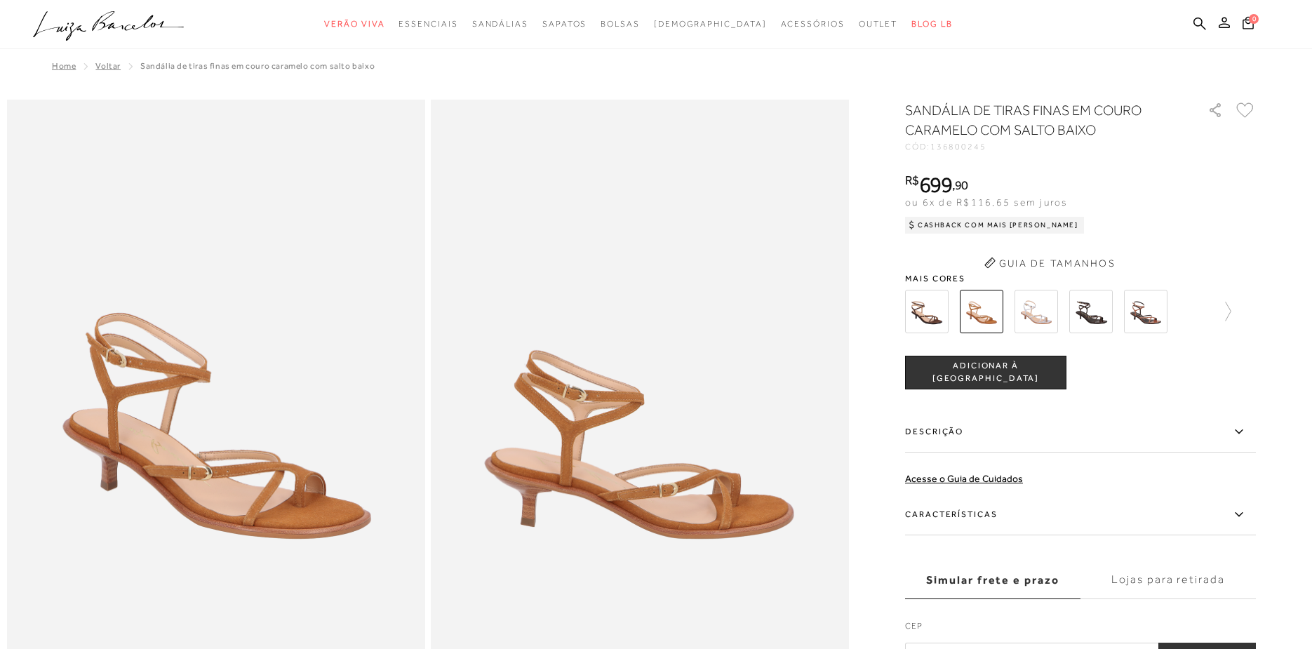
click at [987, 104] on h1 "SANDÁLIA DE TIRAS FINAS EM COURO CARAMELO COM SALTO BAIXO" at bounding box center [1036, 119] width 263 height 39
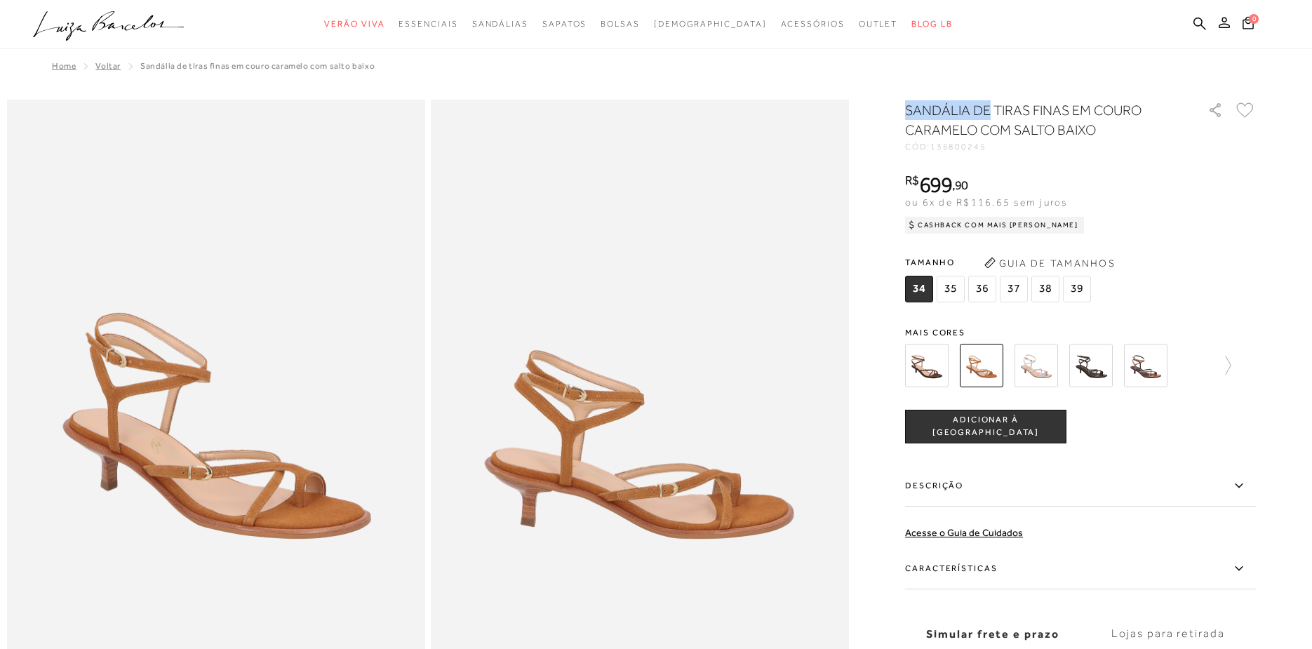
click at [920, 108] on h1 "SANDÁLIA DE TIRAS FINAS EM COURO CARAMELO COM SALTO BAIXO" at bounding box center [1036, 119] width 263 height 39
drag, startPoint x: 909, startPoint y: 109, endPoint x: 1025, endPoint y: 105, distance: 116.6
click at [1025, 105] on h1 "SANDÁLIA DE TIRAS FINAS EM COURO CARAMELO COM SALTO BAIXO" at bounding box center [1036, 119] width 263 height 39
copy h1 "SANDÁLIA DE TIRAS"
click at [1198, 23] on icon at bounding box center [1200, 23] width 13 height 13
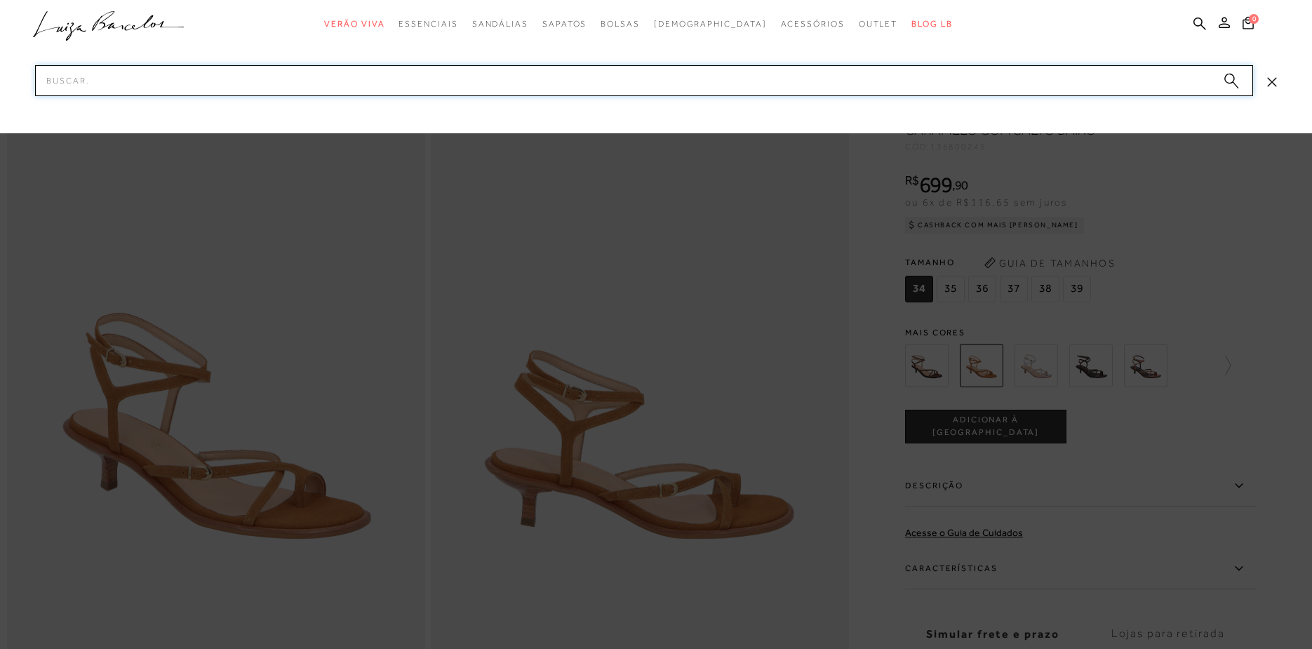
click at [971, 81] on input "Pesquisar" at bounding box center [644, 80] width 1218 height 31
paste input "123700793"
type input "123700793"
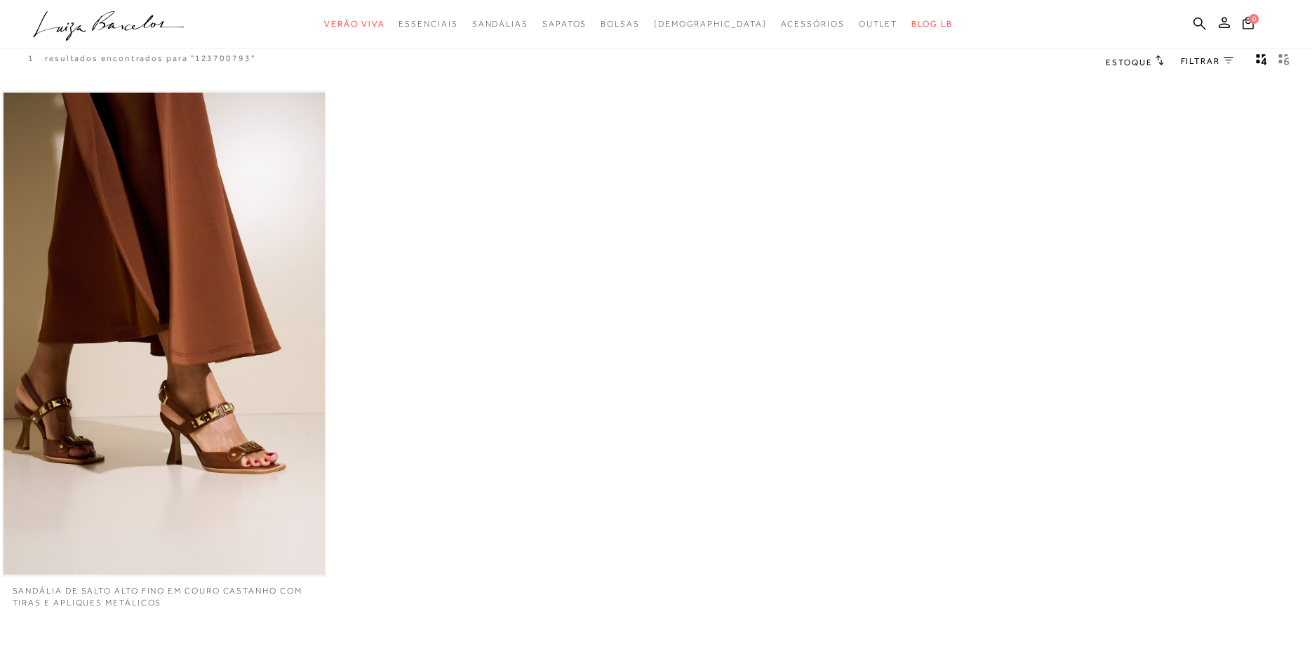
scroll to position [36, 0]
click at [282, 164] on img at bounding box center [165, 333] width 322 height 483
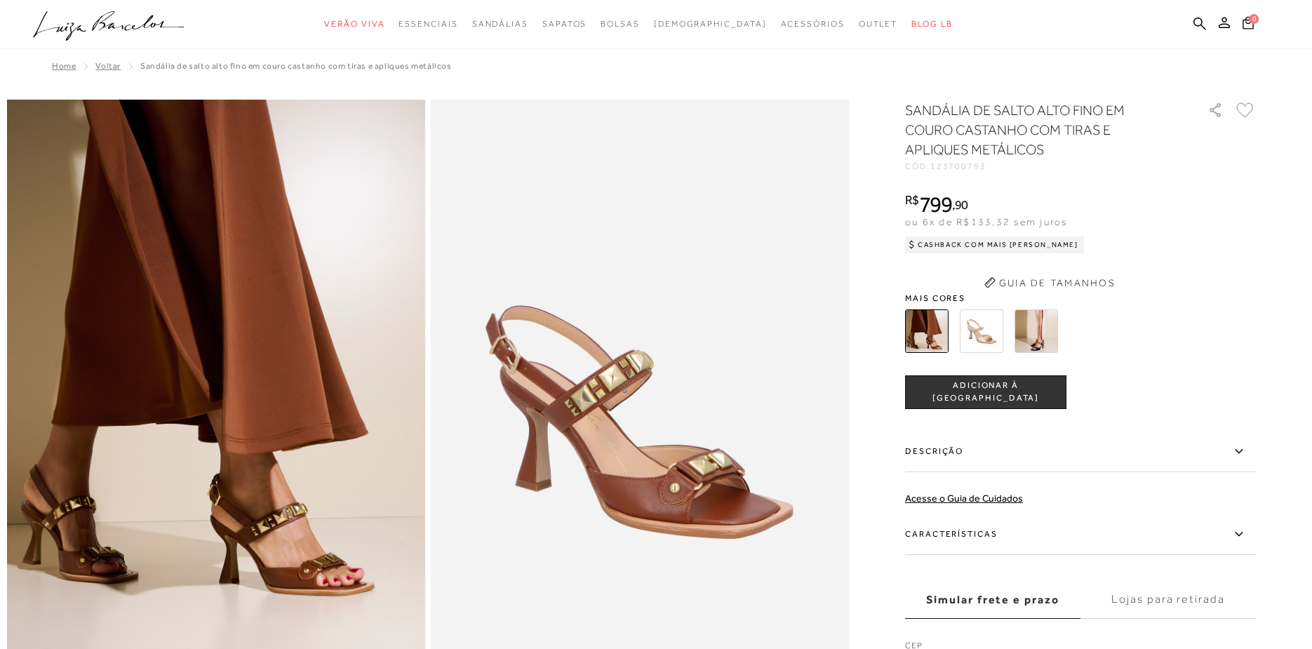
click at [980, 111] on h1 "SANDÁLIA DE SALTO ALTO FINO EM COURO CASTANHO COM TIRAS E APLIQUES METÁLICOS" at bounding box center [1036, 129] width 263 height 59
click at [940, 109] on h1 "SANDÁLIA DE SALTO ALTO FINO EM COURO CASTANHO COM TIRAS E APLIQUES METÁLICOS" at bounding box center [1036, 129] width 263 height 59
click at [909, 112] on h1 "SANDÁLIA DE SALTO ALTO FINO EM COURO CASTANHO COM TIRAS E APLIQUES METÁLICOS" at bounding box center [1036, 129] width 263 height 59
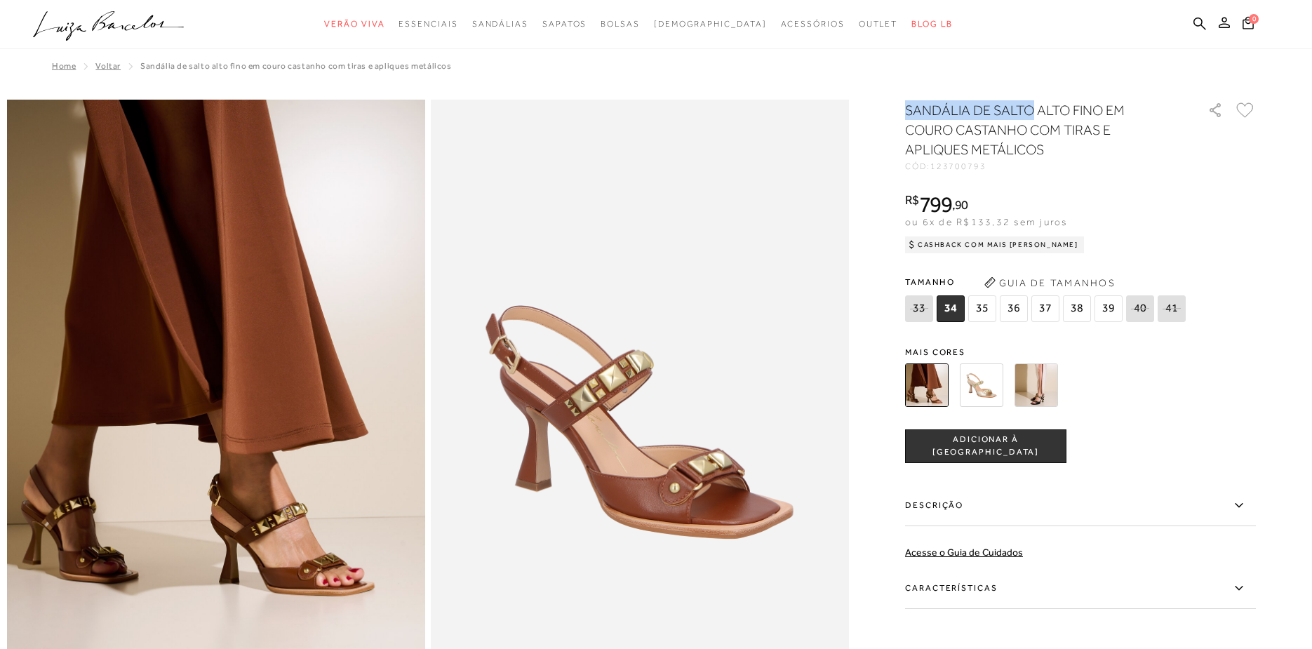
drag, startPoint x: 906, startPoint y: 112, endPoint x: 1030, endPoint y: 109, distance: 124.2
click at [1030, 109] on h1 "SANDÁLIA DE SALTO ALTO FINO EM COURO CASTANHO COM TIRAS E APLIQUES METÁLICOS" at bounding box center [1036, 129] width 263 height 59
copy h1 "SANDÁLIA DE SALTO"
drag, startPoint x: 1201, startPoint y: 22, endPoint x: 1052, endPoint y: 36, distance: 149.4
click at [1200, 22] on icon at bounding box center [1200, 23] width 13 height 13
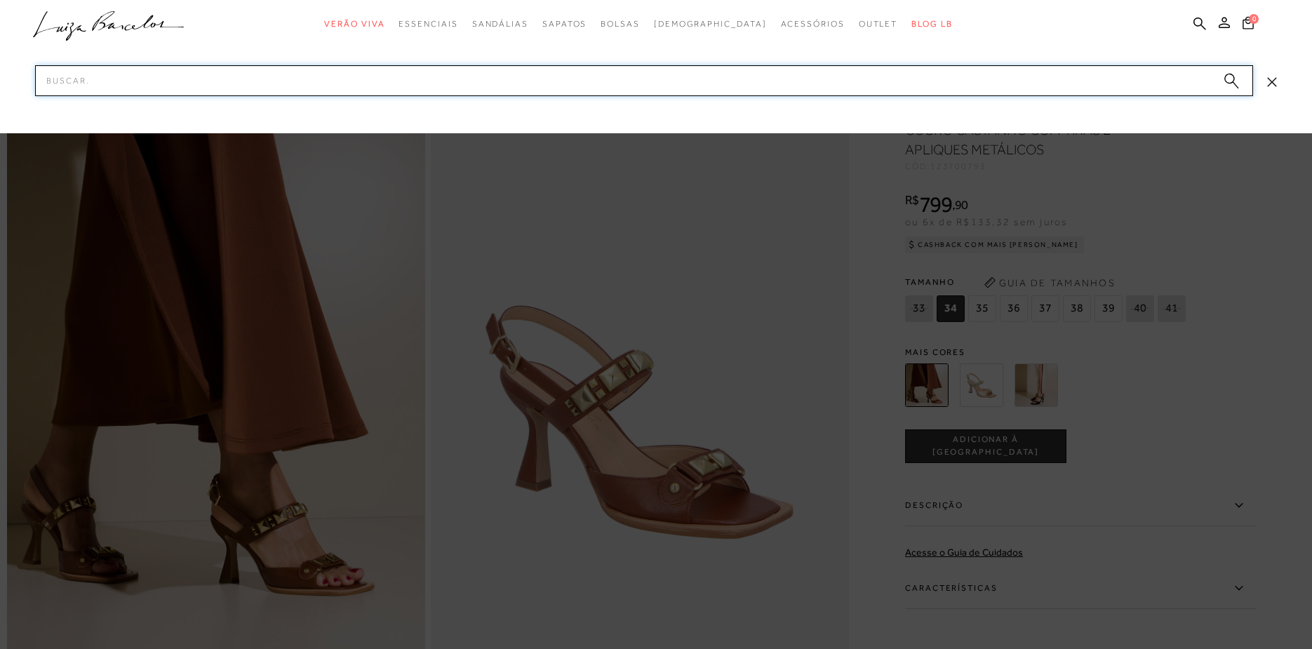
click at [927, 73] on input "Pesquisar" at bounding box center [644, 80] width 1218 height 31
paste input "604500293"
type input "604500293"
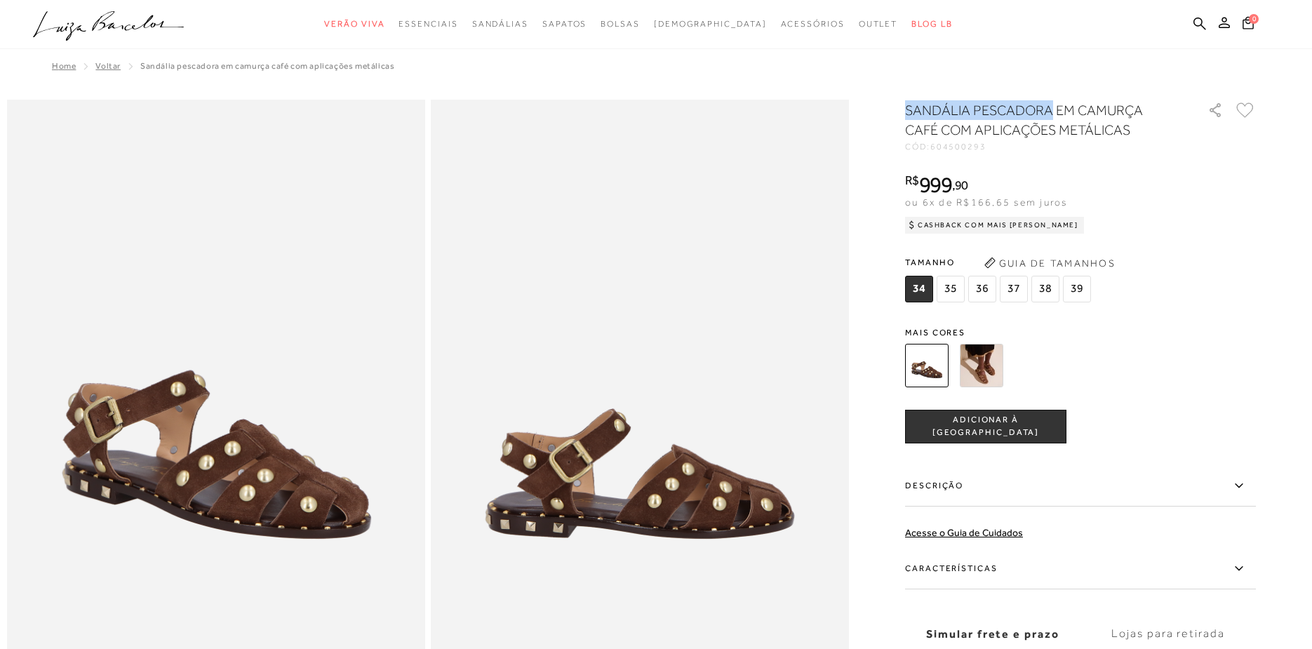
drag, startPoint x: 0, startPoint y: 0, endPoint x: 1051, endPoint y: 109, distance: 1056.2
click at [1051, 109] on h1 "SANDÁLIA PESCADORA EM CAMURÇA CAFÉ COM APLICAÇÕES METÁLICAS" at bounding box center [1036, 119] width 263 height 39
copy h1 "SANDÁLIA PESCADORA"
drag, startPoint x: 1201, startPoint y: 21, endPoint x: 1117, endPoint y: 41, distance: 86.5
click at [1198, 22] on icon at bounding box center [1200, 23] width 13 height 13
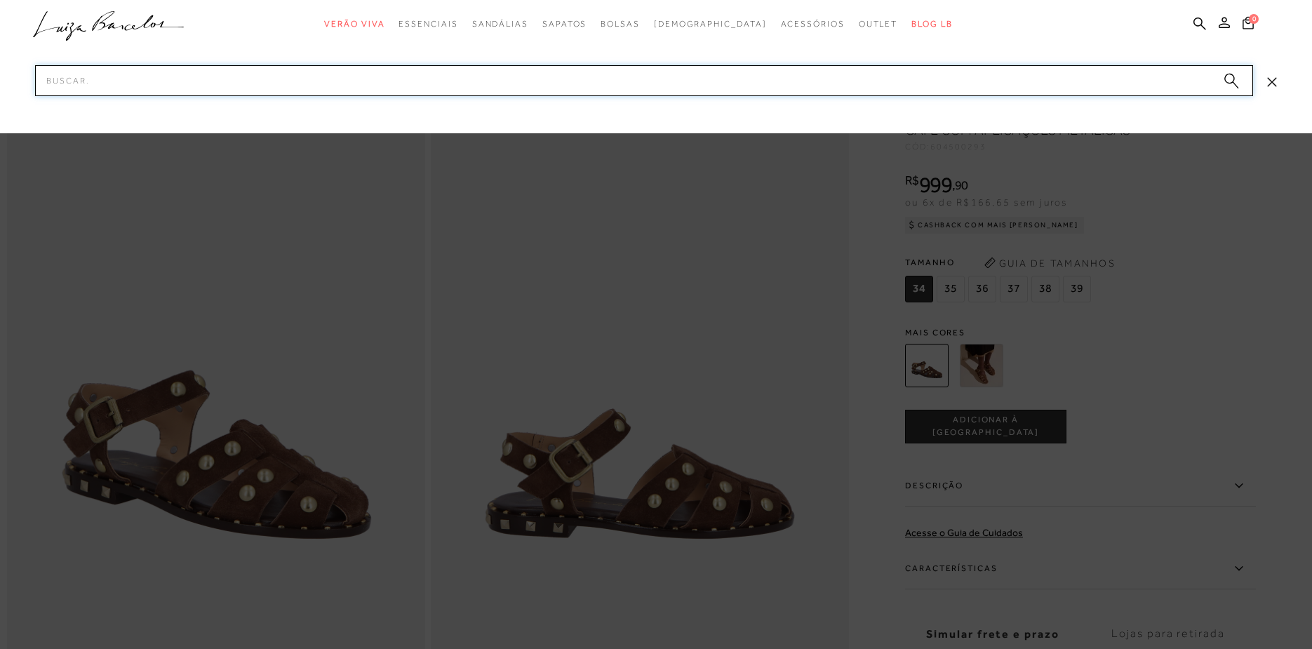
click at [1044, 77] on input "Pesquisar" at bounding box center [644, 80] width 1218 height 31
paste input "131500604"
type input "131500604"
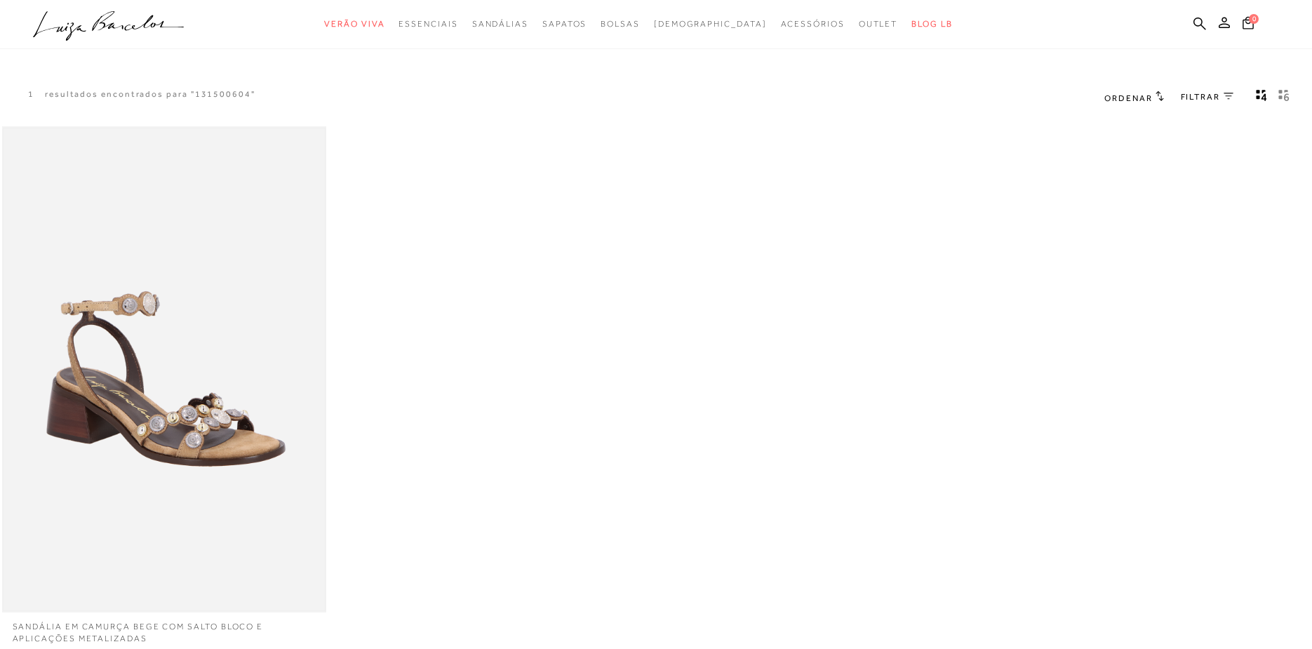
click at [255, 431] on img at bounding box center [165, 369] width 322 height 483
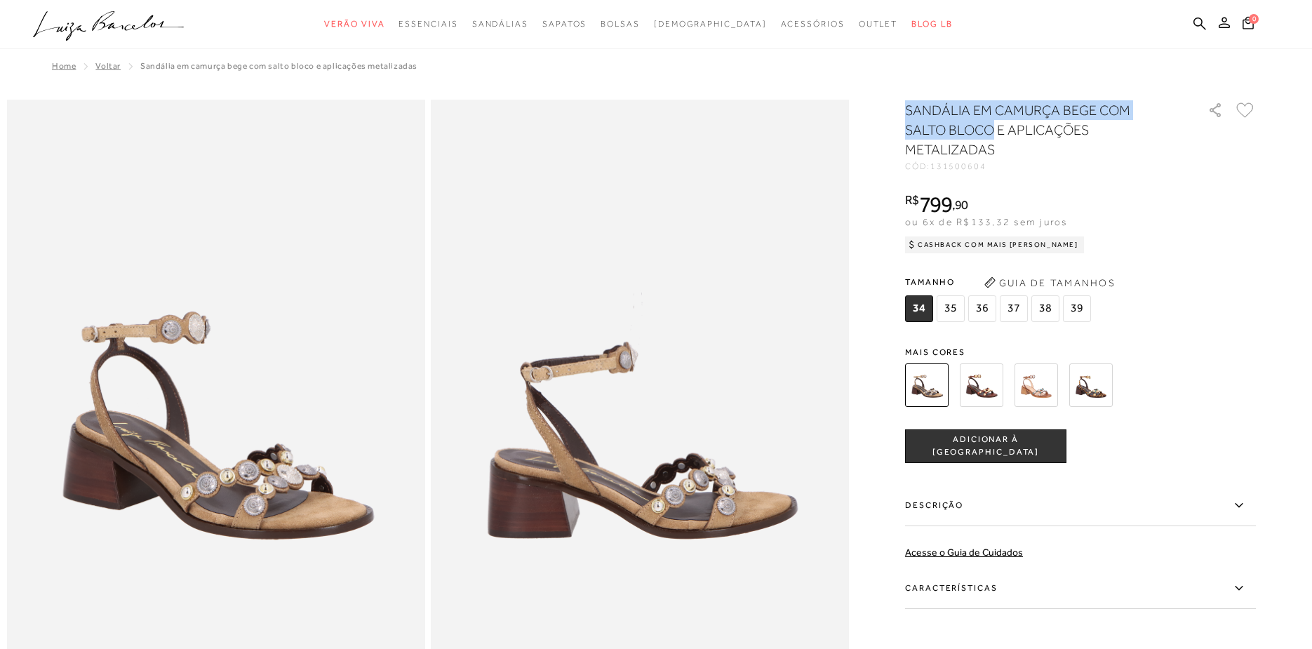
drag, startPoint x: 908, startPoint y: 109, endPoint x: 992, endPoint y: 122, distance: 85.2
click at [992, 122] on h1 "SANDÁLIA EM CAMURÇA BEGE COM SALTO BLOCO E APLICAÇÕES METALIZADAS" at bounding box center [1036, 129] width 263 height 59
copy h1 "SANDÁLIA EM CAMURÇA BEGE COM SALTO BLOCO"
click at [1205, 25] on icon at bounding box center [1200, 23] width 13 height 13
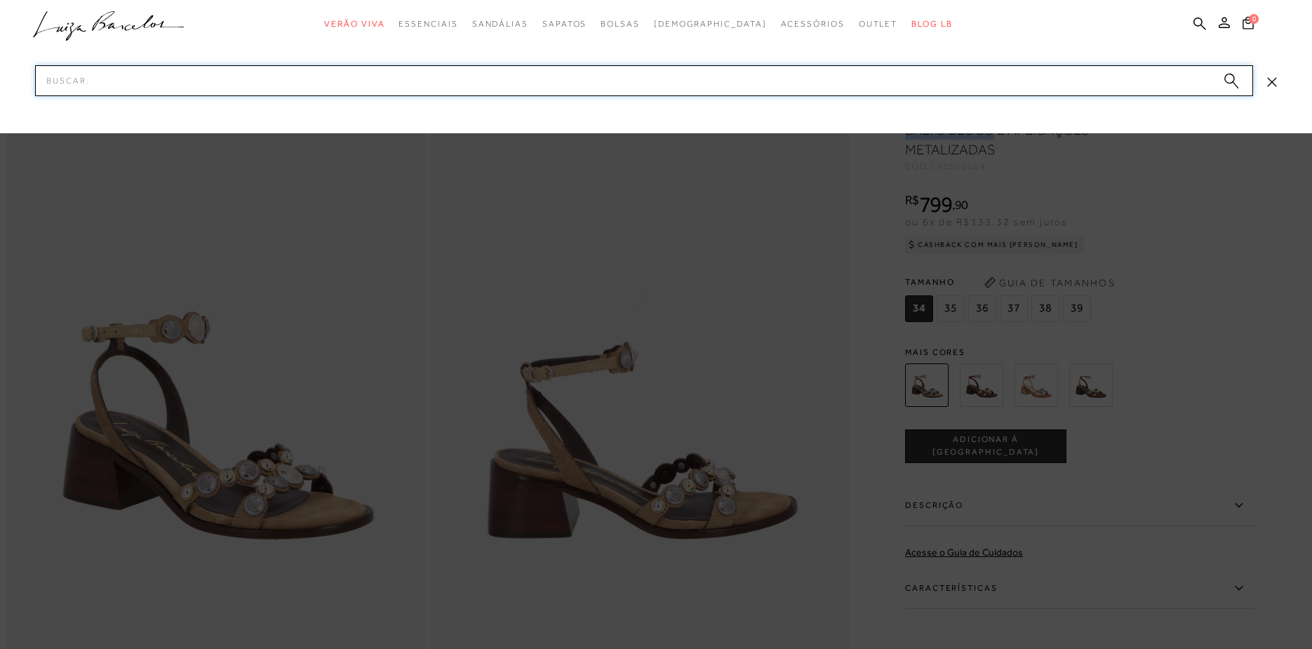
click at [863, 93] on input "Pesquisar" at bounding box center [644, 80] width 1218 height 31
paste input "134700372"
type input "134700372"
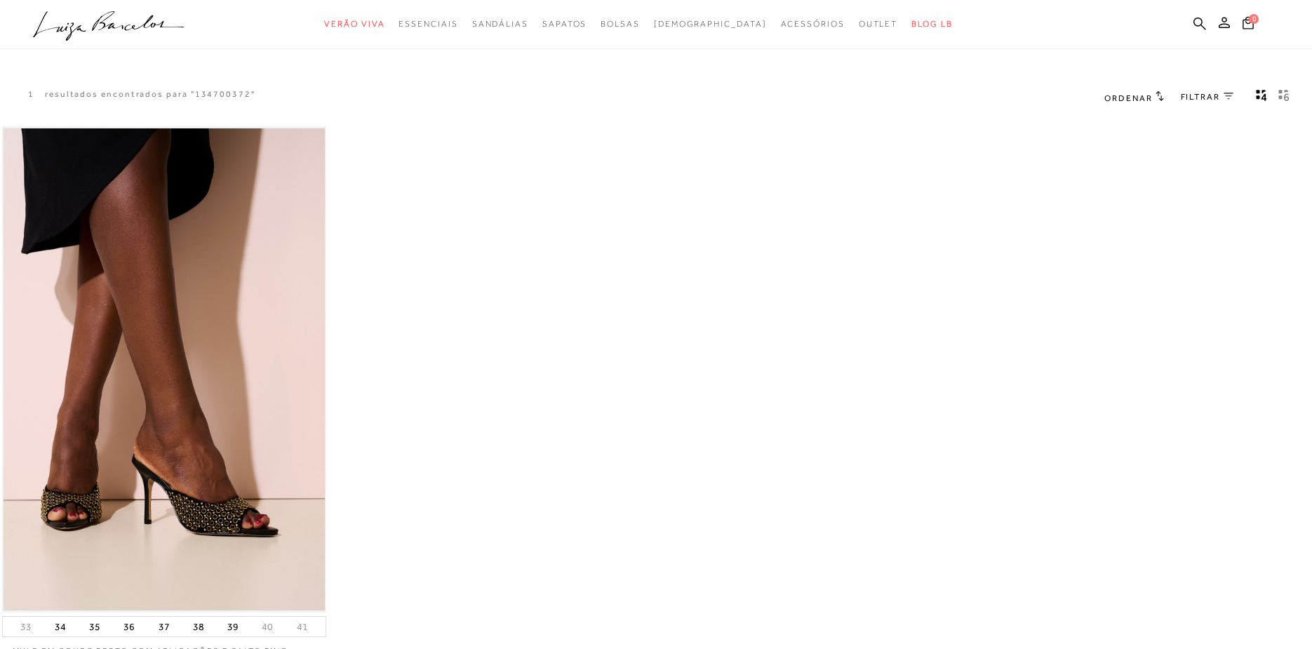
click at [215, 309] on img at bounding box center [165, 369] width 322 height 483
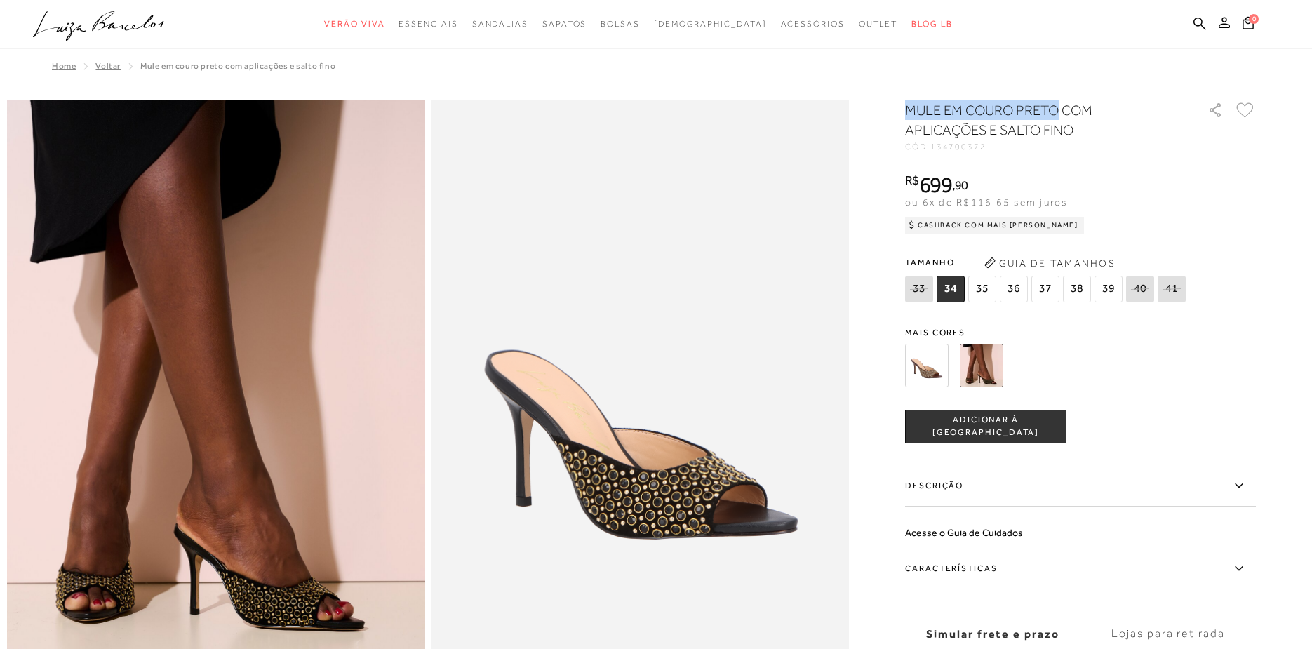
drag, startPoint x: 907, startPoint y: 114, endPoint x: 1054, endPoint y: 105, distance: 147.7
click at [1054, 105] on h1 "MULE EM COURO PRETO COM APLICAÇÕES E SALTO FINO" at bounding box center [1036, 119] width 263 height 39
copy h1 "MULE EM COURO PRETO"
click at [1006, 118] on h1 "MULE EM COURO PRETO COM APLICAÇÕES E SALTO FINO" at bounding box center [1036, 119] width 263 height 39
drag, startPoint x: 907, startPoint y: 110, endPoint x: 1013, endPoint y: 105, distance: 106.1
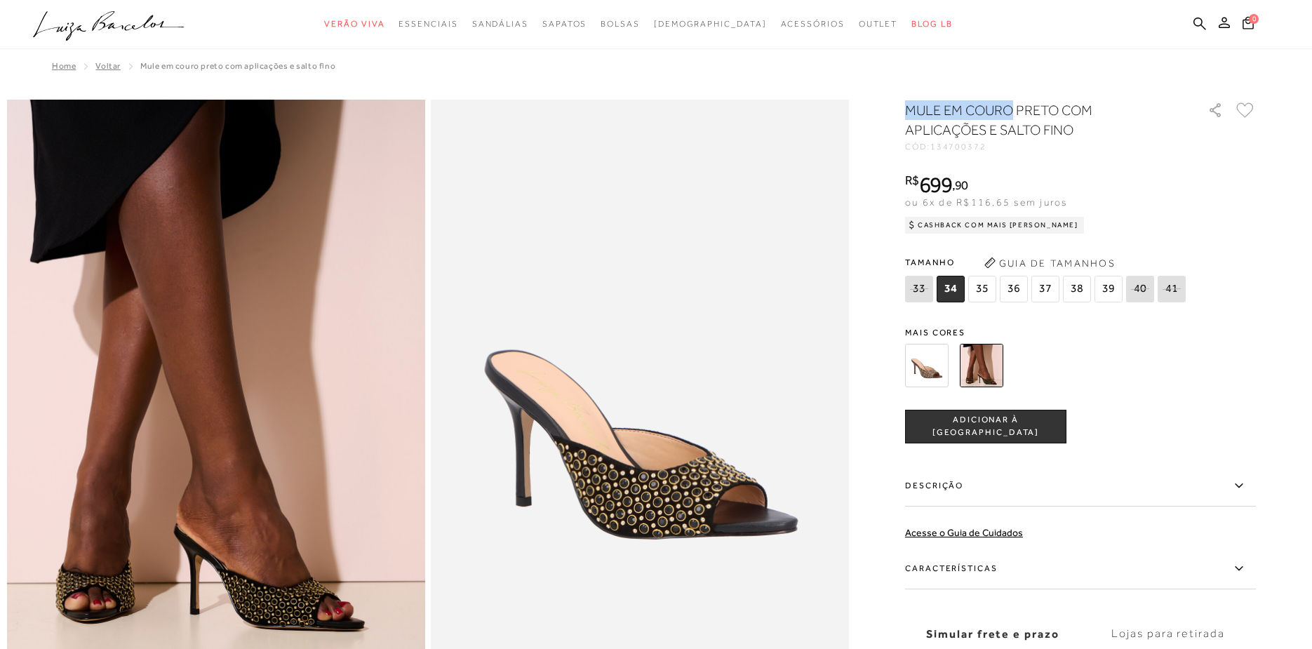
click at [1013, 105] on h1 "MULE EM COURO PRETO COM APLICAÇÕES E SALTO FINO" at bounding box center [1036, 119] width 263 height 39
copy h1 "MULE EM COURO"
click at [1198, 23] on icon at bounding box center [1200, 23] width 13 height 13
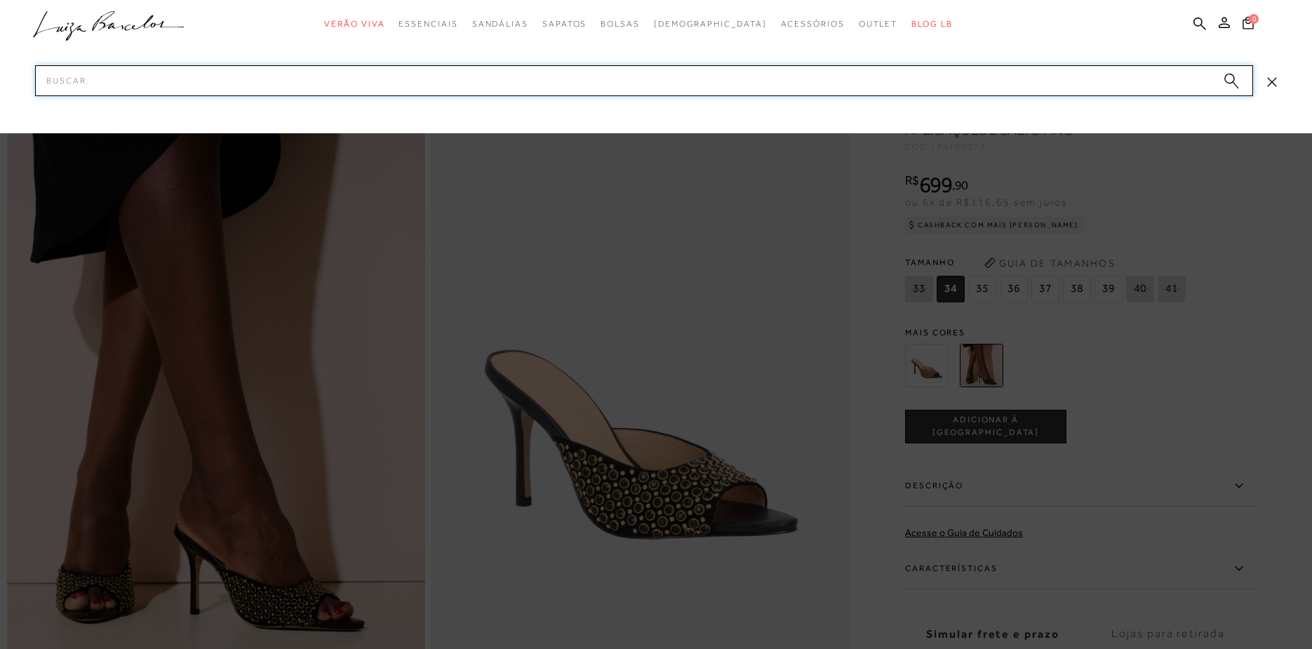
click at [952, 71] on input "Pesquisar" at bounding box center [644, 80] width 1218 height 31
paste input "123502311"
type input "123502311"
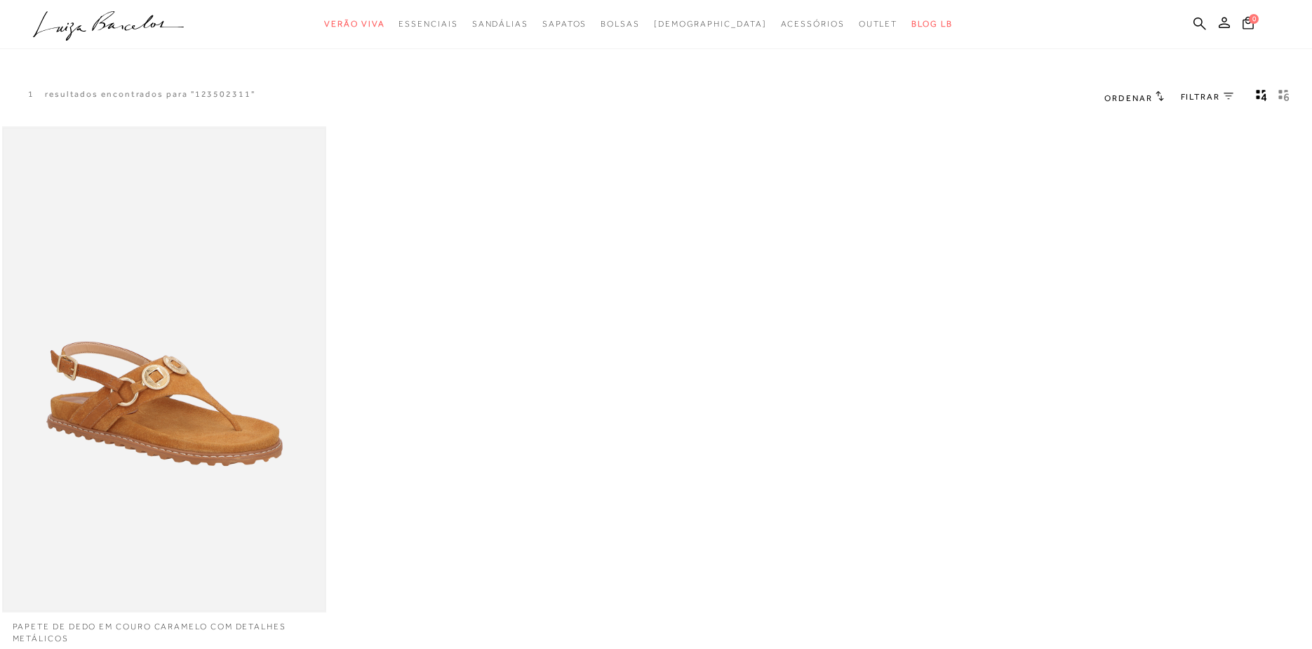
click at [294, 317] on img at bounding box center [165, 369] width 322 height 483
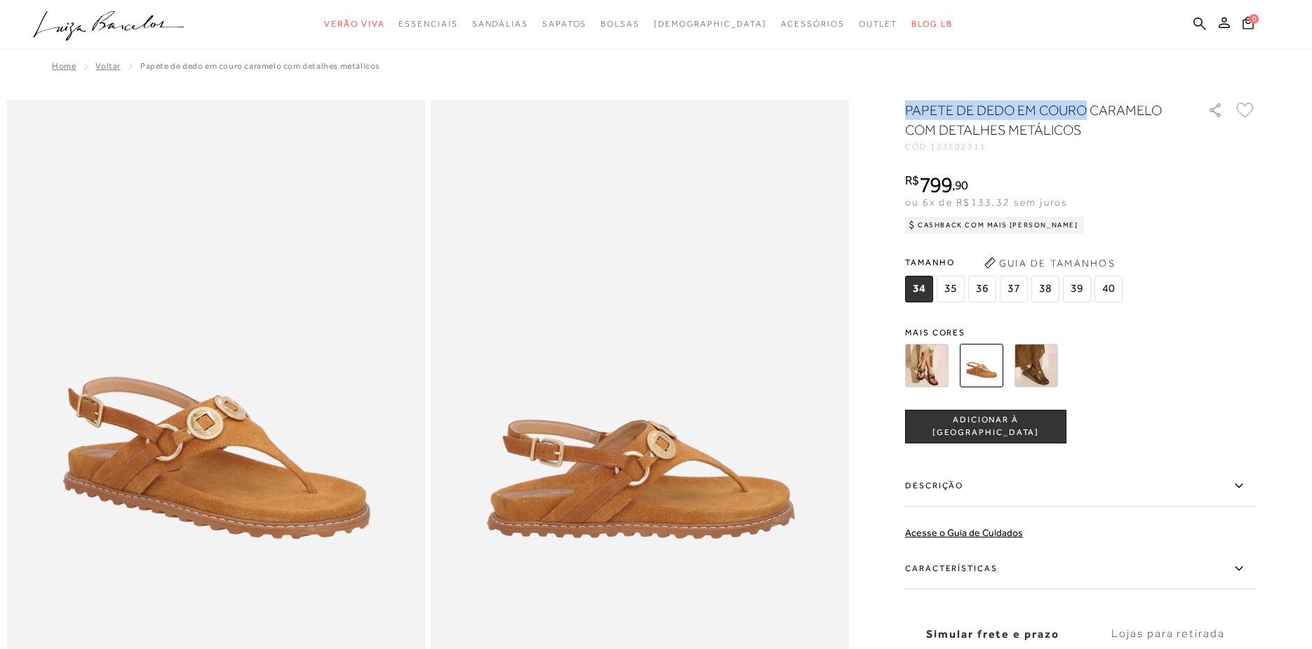
drag, startPoint x: 907, startPoint y: 109, endPoint x: 1084, endPoint y: 102, distance: 177.7
click at [1084, 102] on h1 "PAPETE DE DEDO EM COURO CARAMELO COM DETALHES METÁLICOS" at bounding box center [1036, 119] width 263 height 39
click at [1202, 20] on icon at bounding box center [1200, 23] width 13 height 13
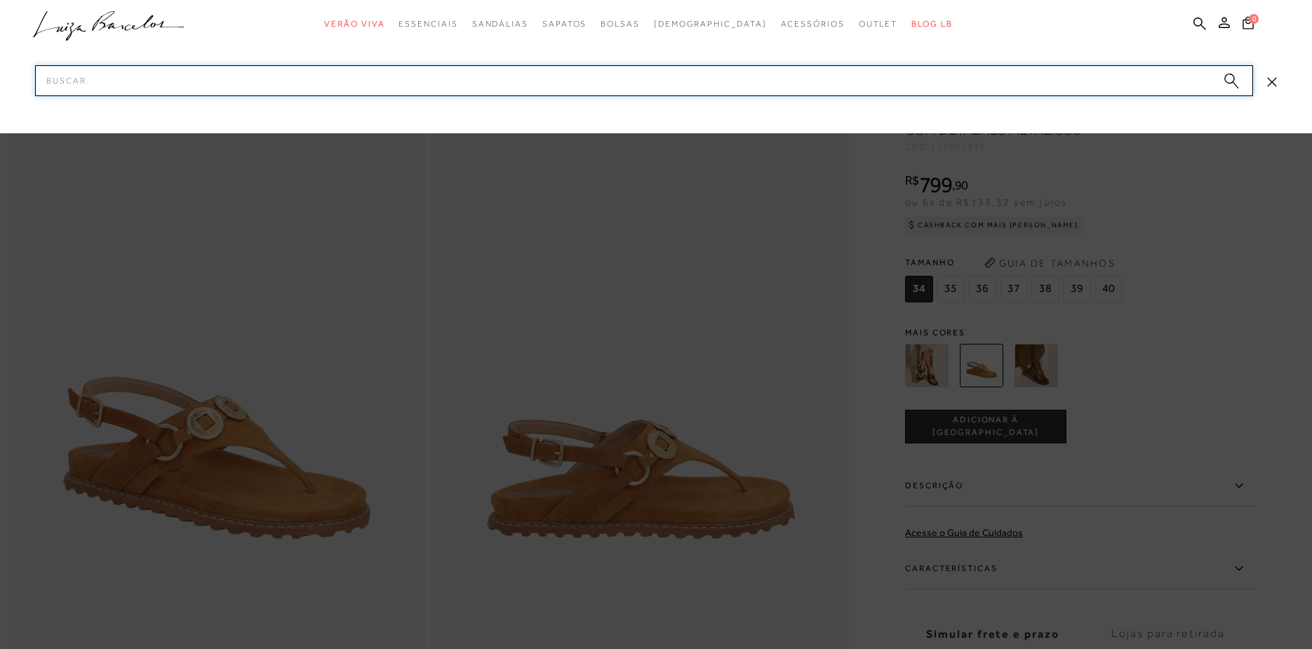
click at [1056, 76] on input "Pesquisar" at bounding box center [644, 80] width 1218 height 31
paste input "140900011"
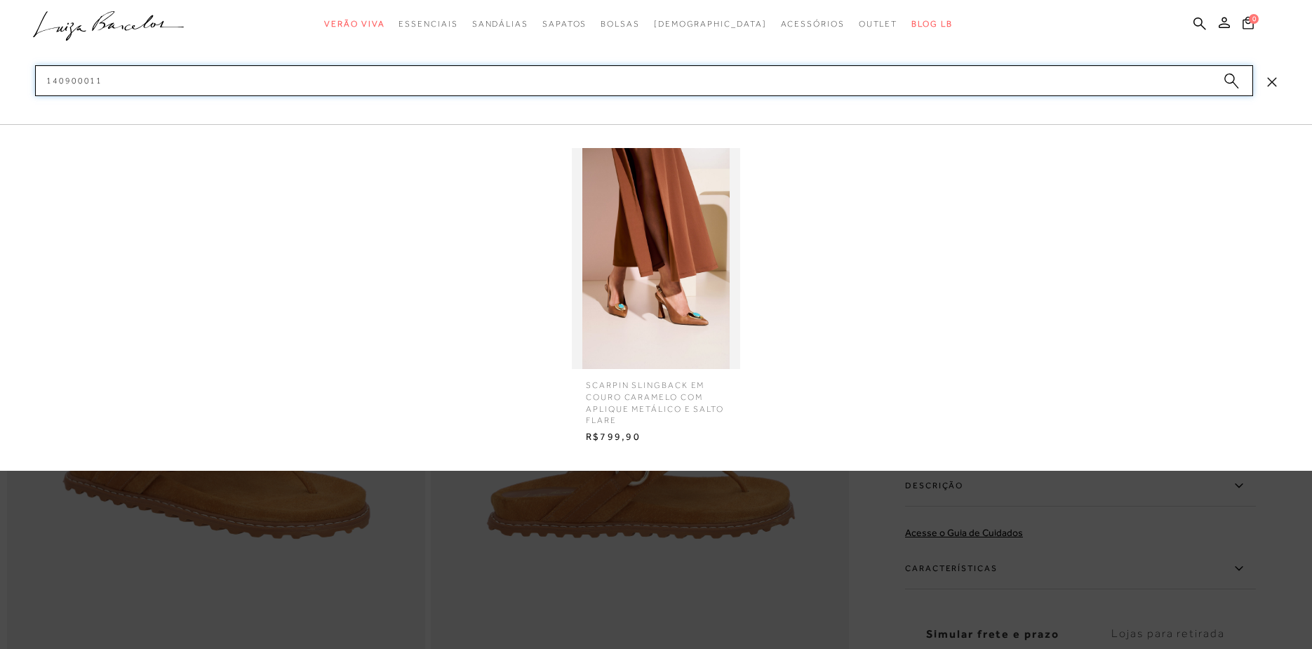
type input "140900011"
click at [630, 269] on img at bounding box center [656, 258] width 168 height 221
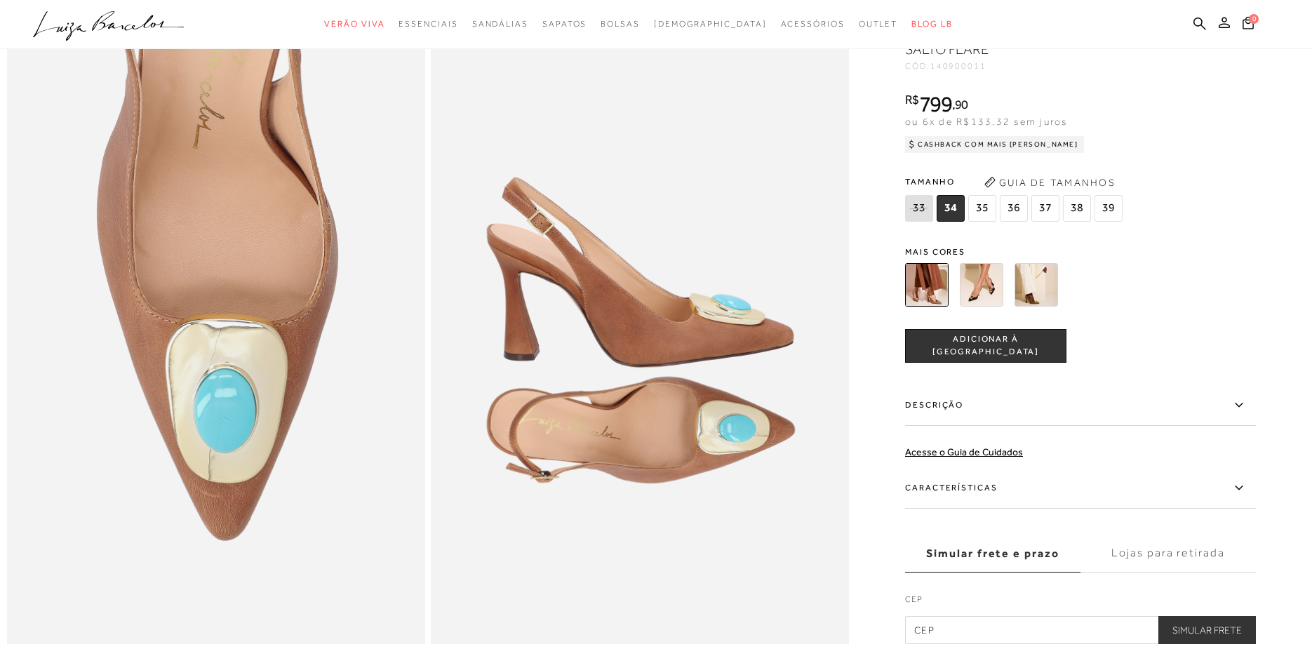
scroll to position [1138, 0]
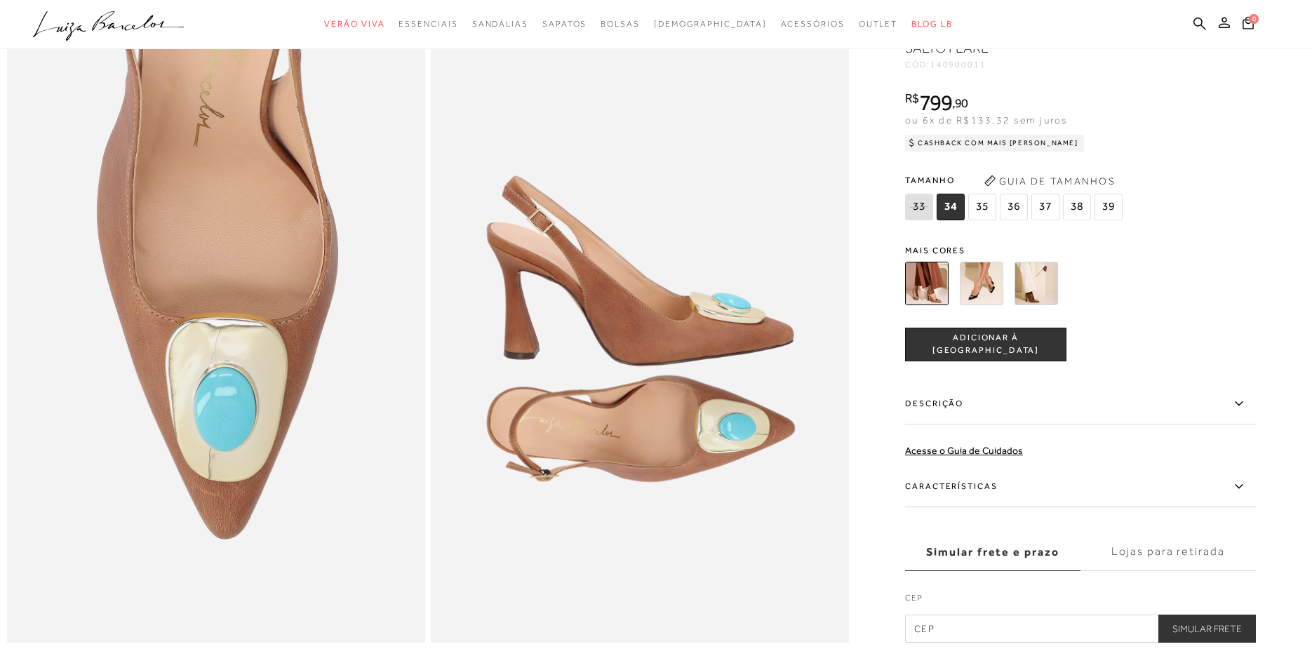
click at [989, 281] on img at bounding box center [982, 284] width 44 height 44
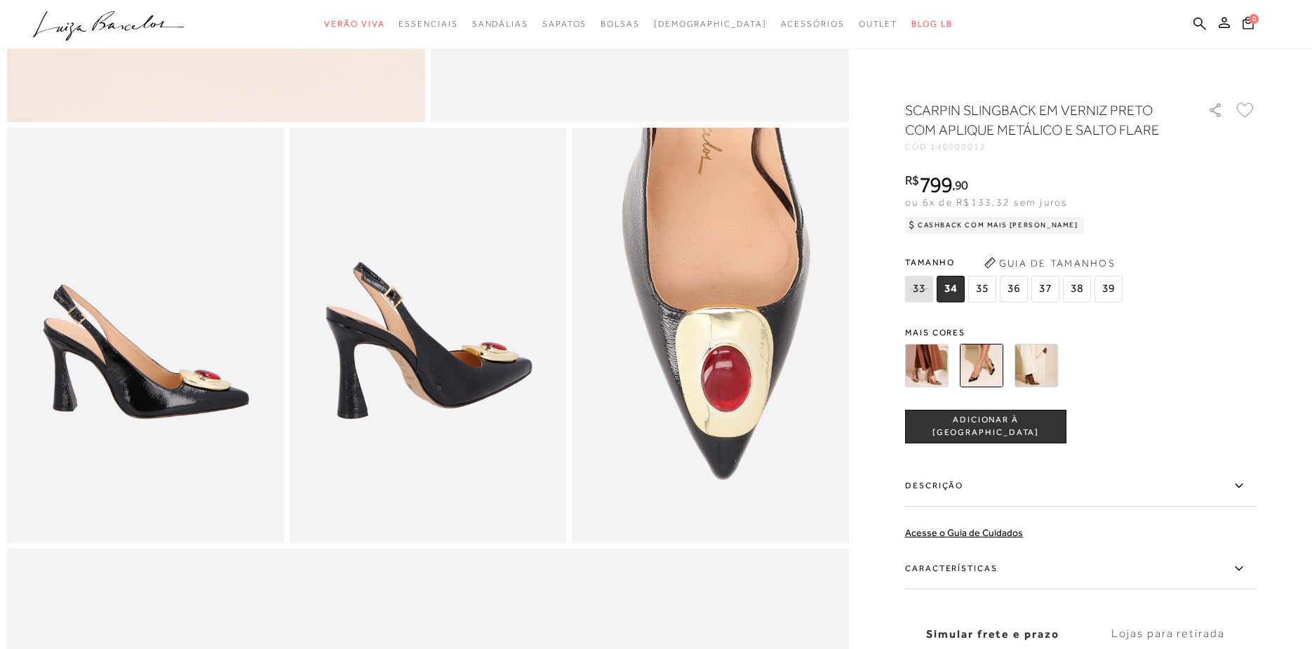
scroll to position [613, 0]
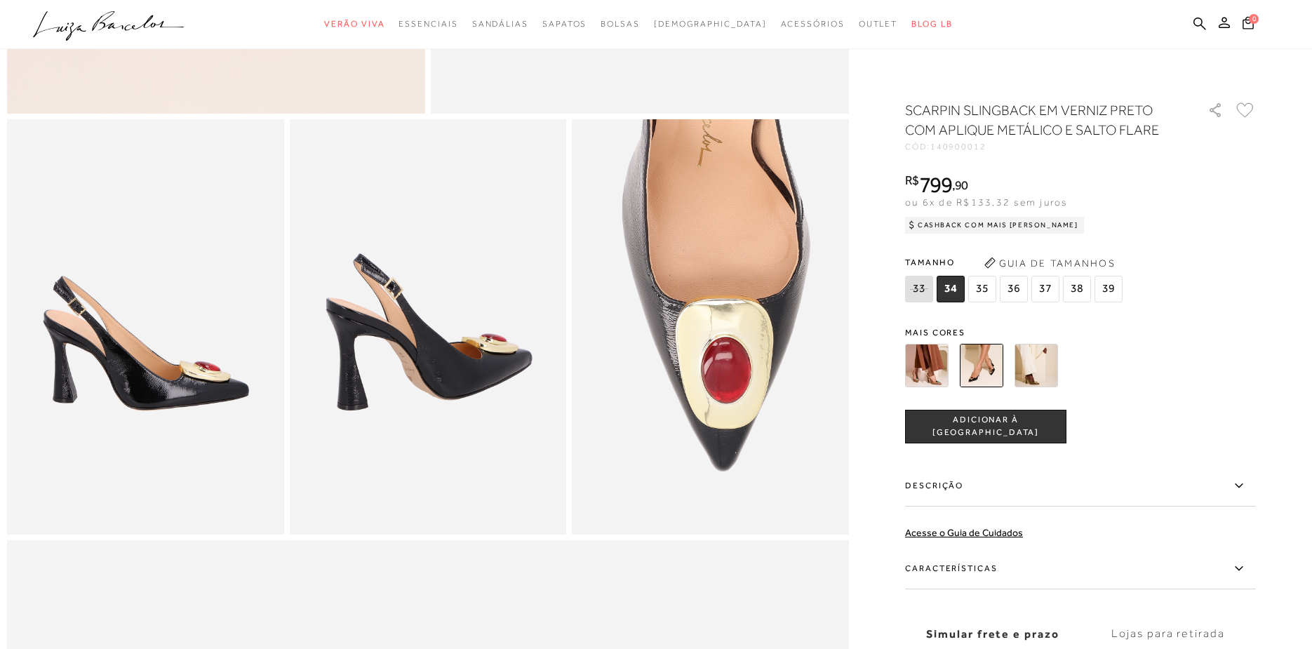
click at [1048, 381] on img at bounding box center [1037, 366] width 44 height 44
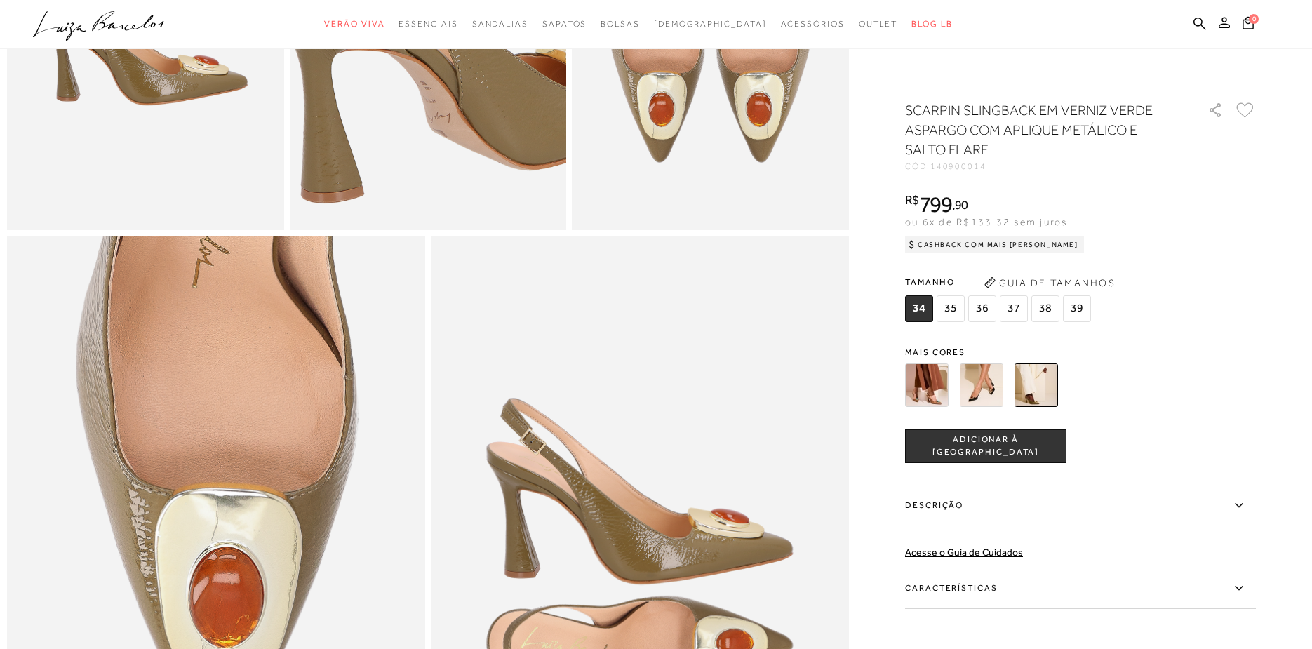
scroll to position [982, 0]
